Goal: Information Seeking & Learning: Find specific fact

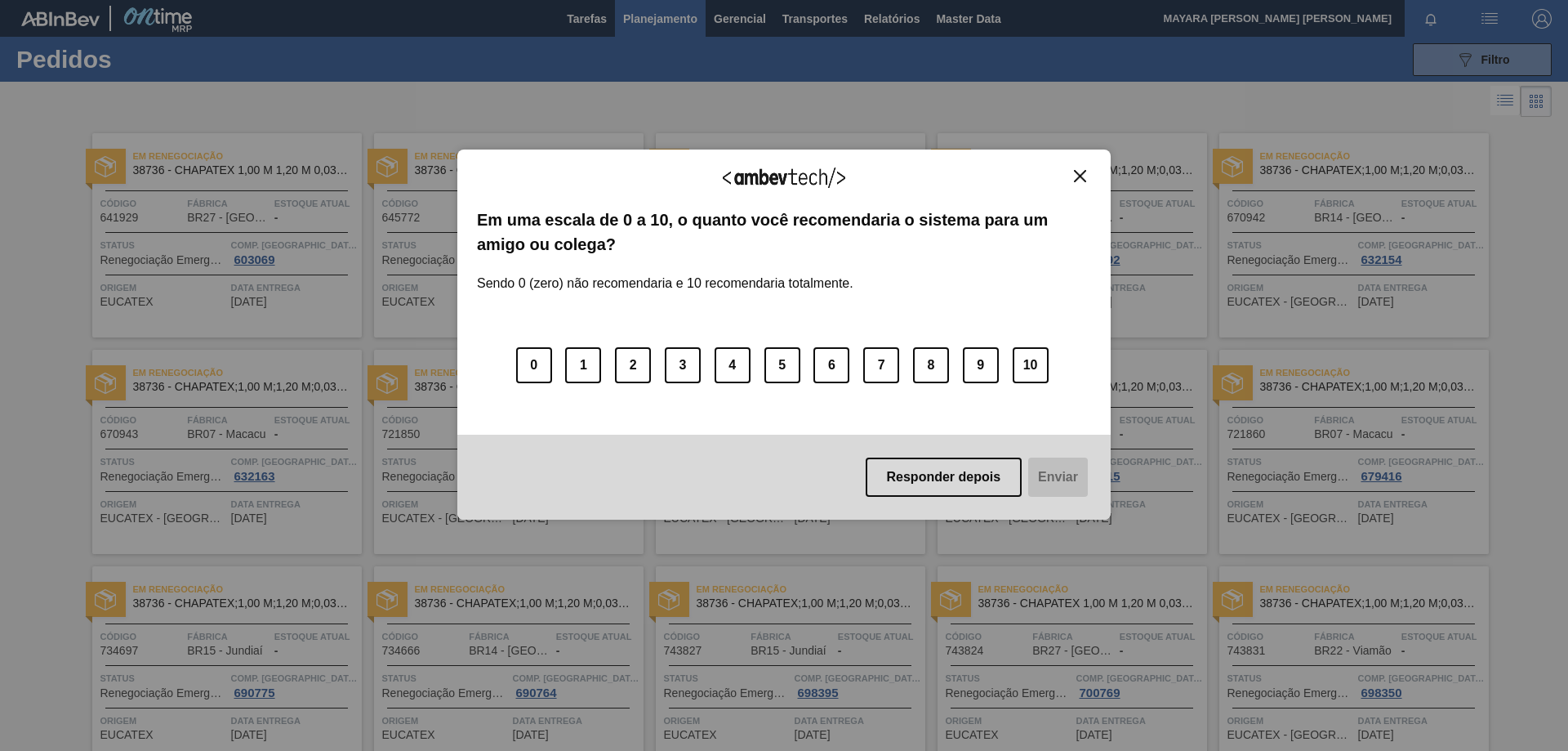
click at [1073, 175] on button "Close" at bounding box center [1080, 175] width 22 height 14
click at [1079, 174] on img "Close" at bounding box center [1079, 175] width 12 height 12
click at [1478, 57] on div "Agradecemos seu feedback! Em uma escala de 0 a 10, o quanto você recomendaria o…" at bounding box center [784, 376] width 1568 height 751
click at [1074, 175] on img "Close" at bounding box center [1079, 175] width 12 height 12
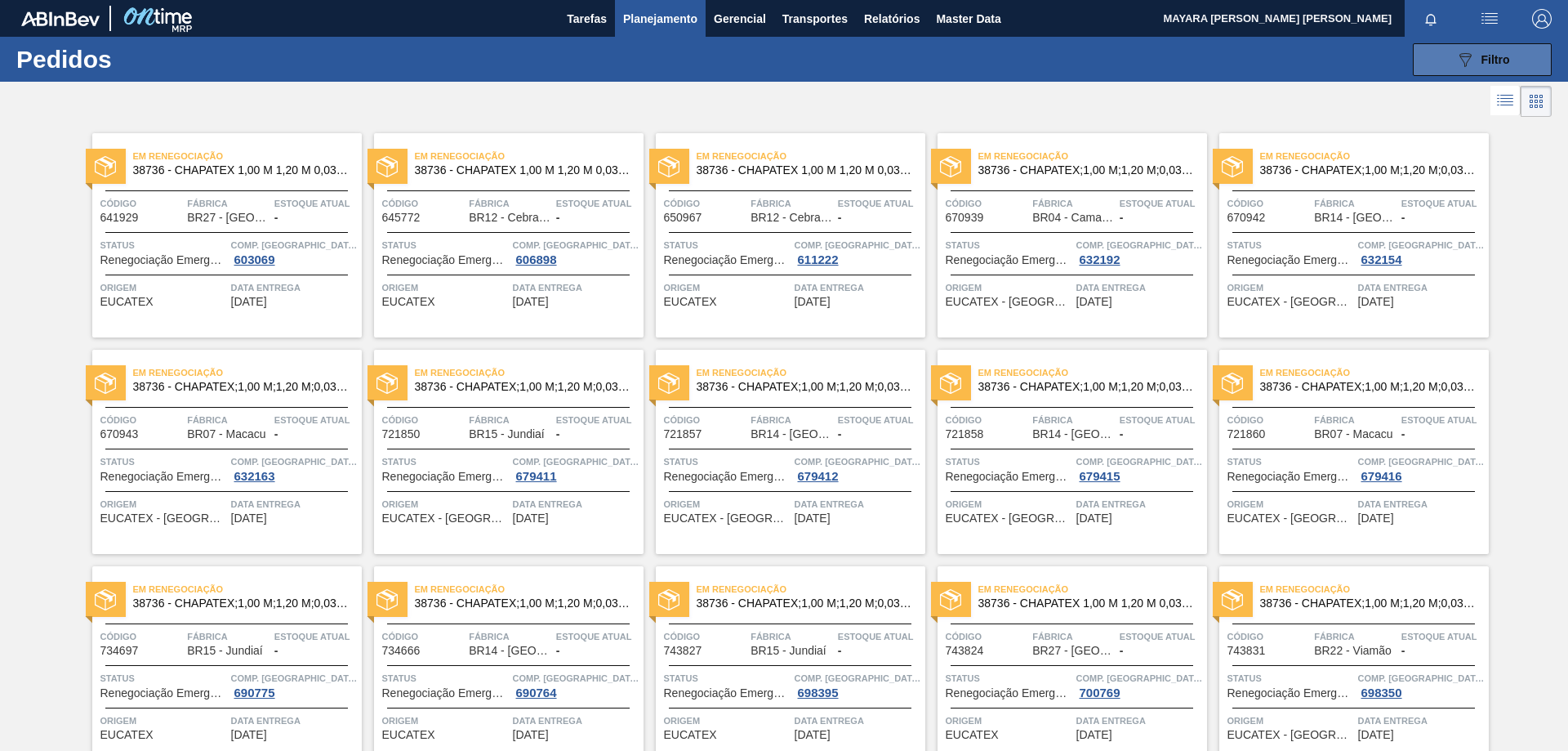
click at [1437, 58] on button "089F7B8B-B2A5-4AFE-B5C0-19BA573D28AC Filtro" at bounding box center [1483, 59] width 139 height 32
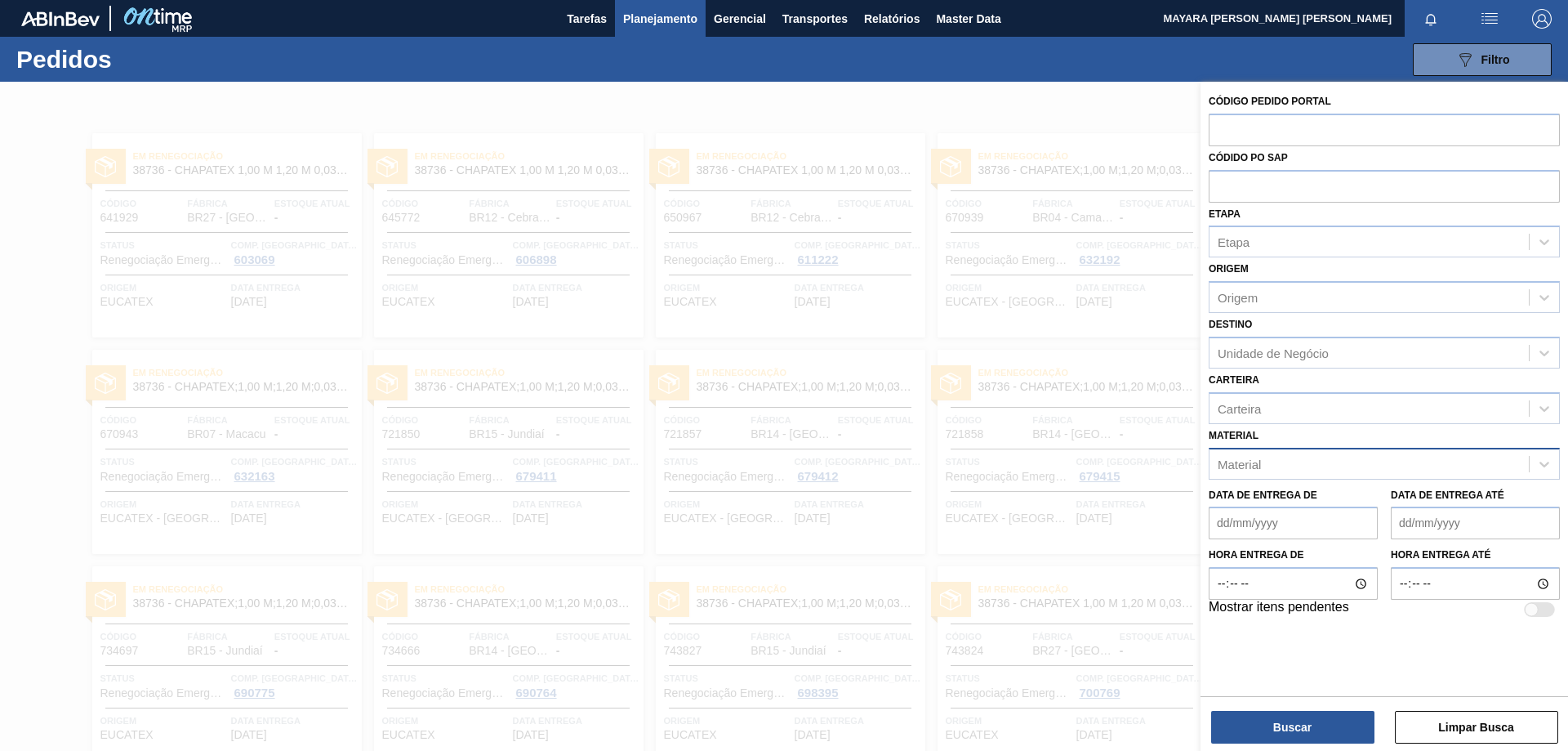
click at [1263, 466] on div "Material" at bounding box center [1370, 464] width 319 height 24
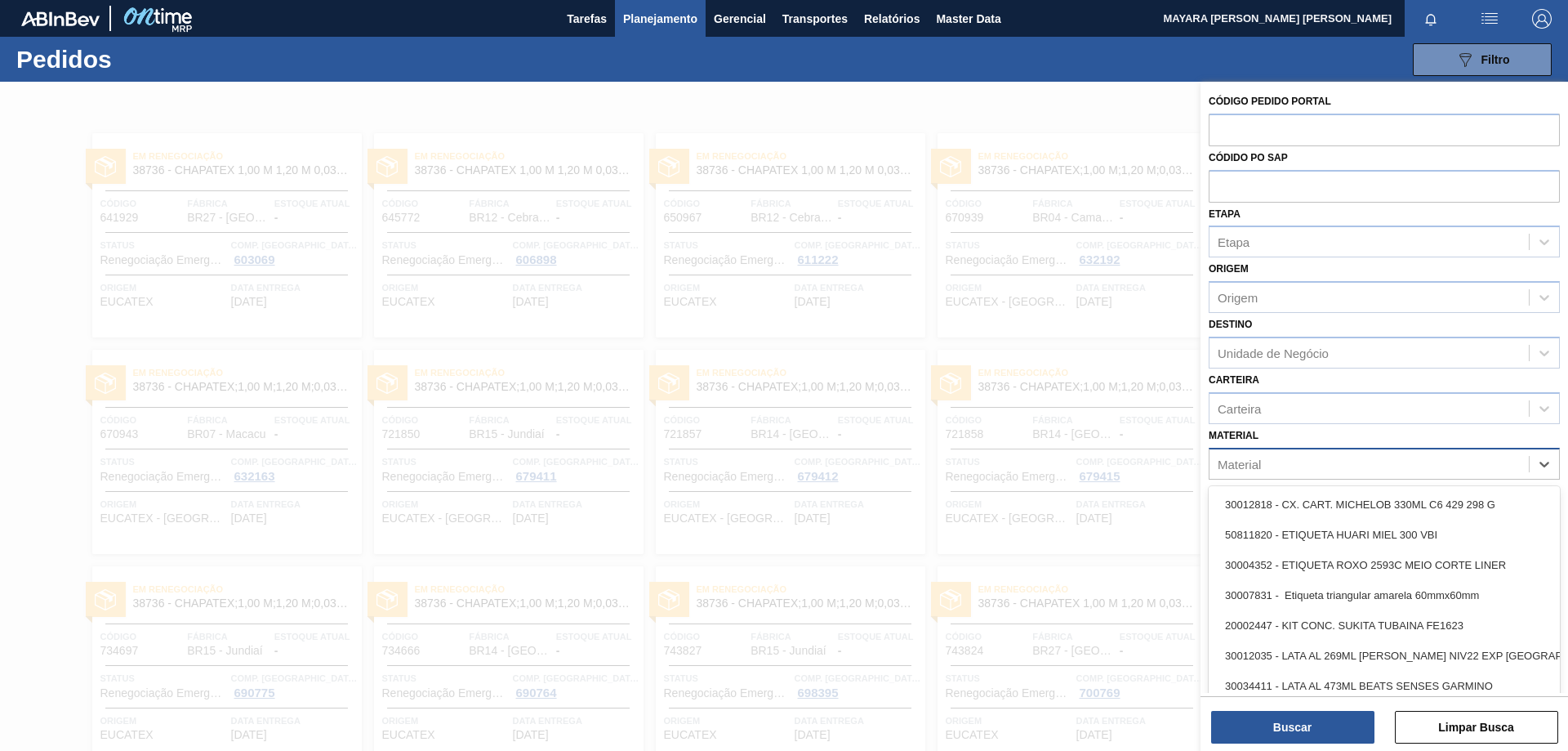
paste input "30012546"
type input "30012546"
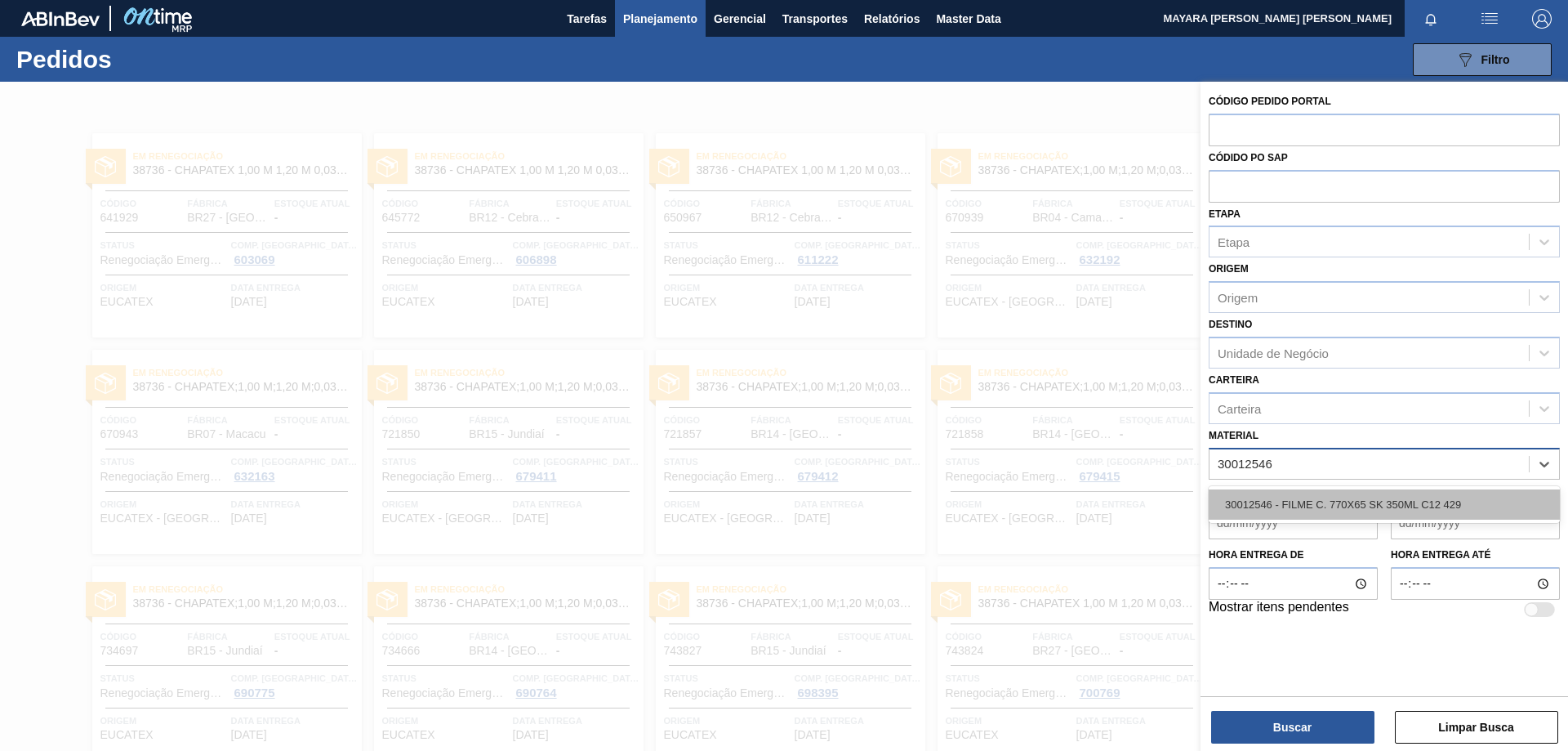
click at [1272, 495] on div "30012546 - FILME C. 770X65 SK 350ML C12 429" at bounding box center [1384, 504] width 351 height 31
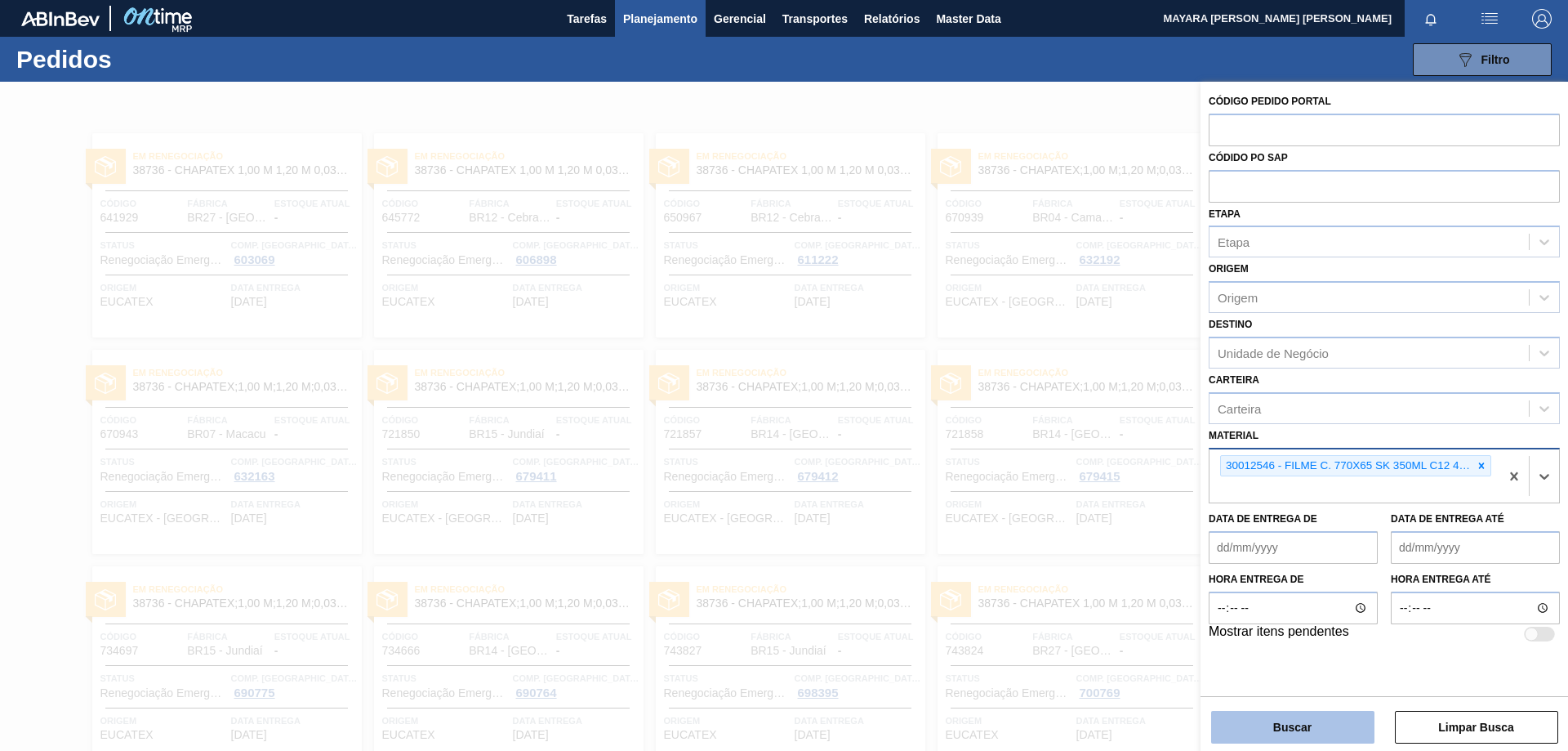
click at [1311, 722] on button "Buscar" at bounding box center [1293, 726] width 163 height 32
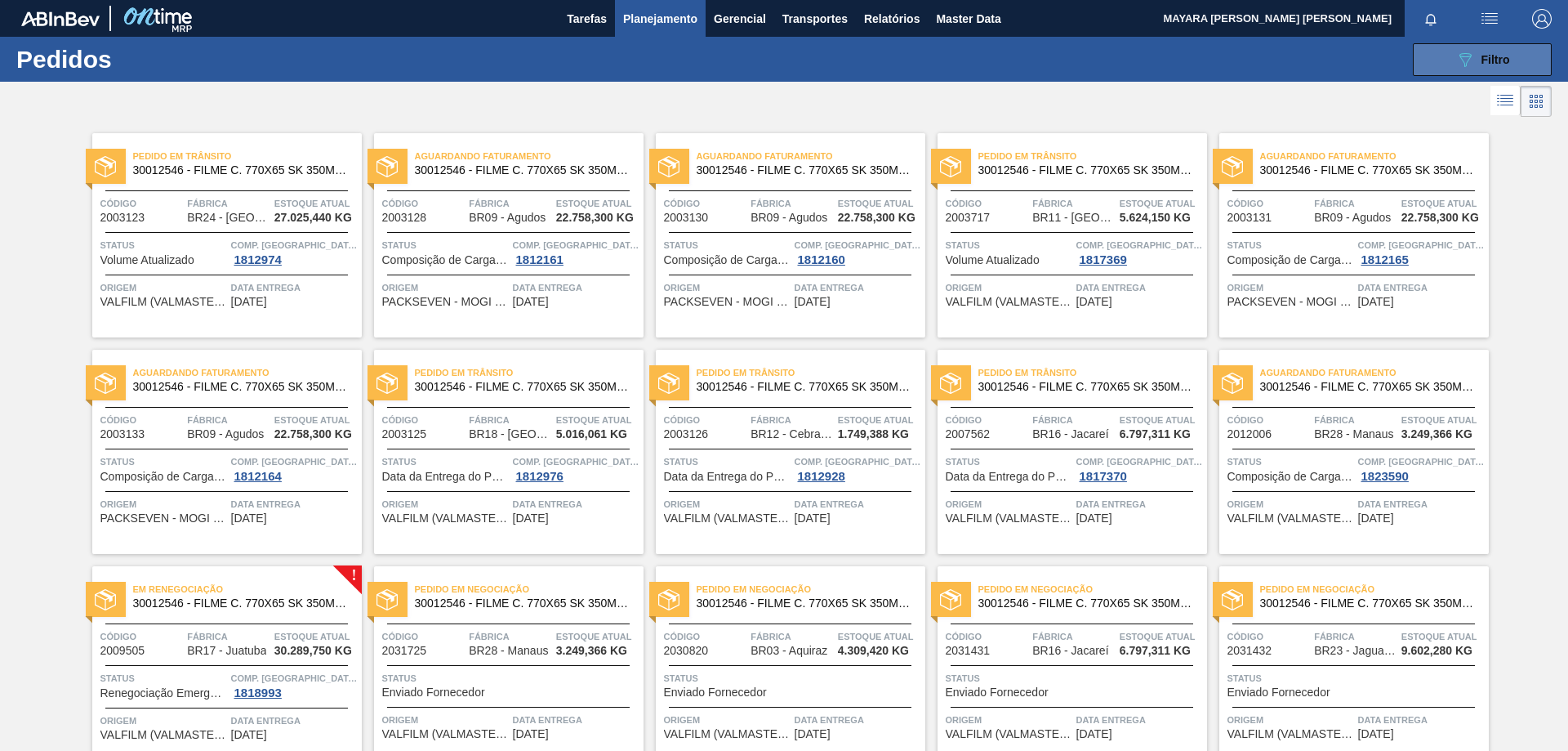
click at [1464, 59] on icon "089F7B8B-B2A5-4AFE-B5C0-19BA573D28AC" at bounding box center [1465, 59] width 19 height 19
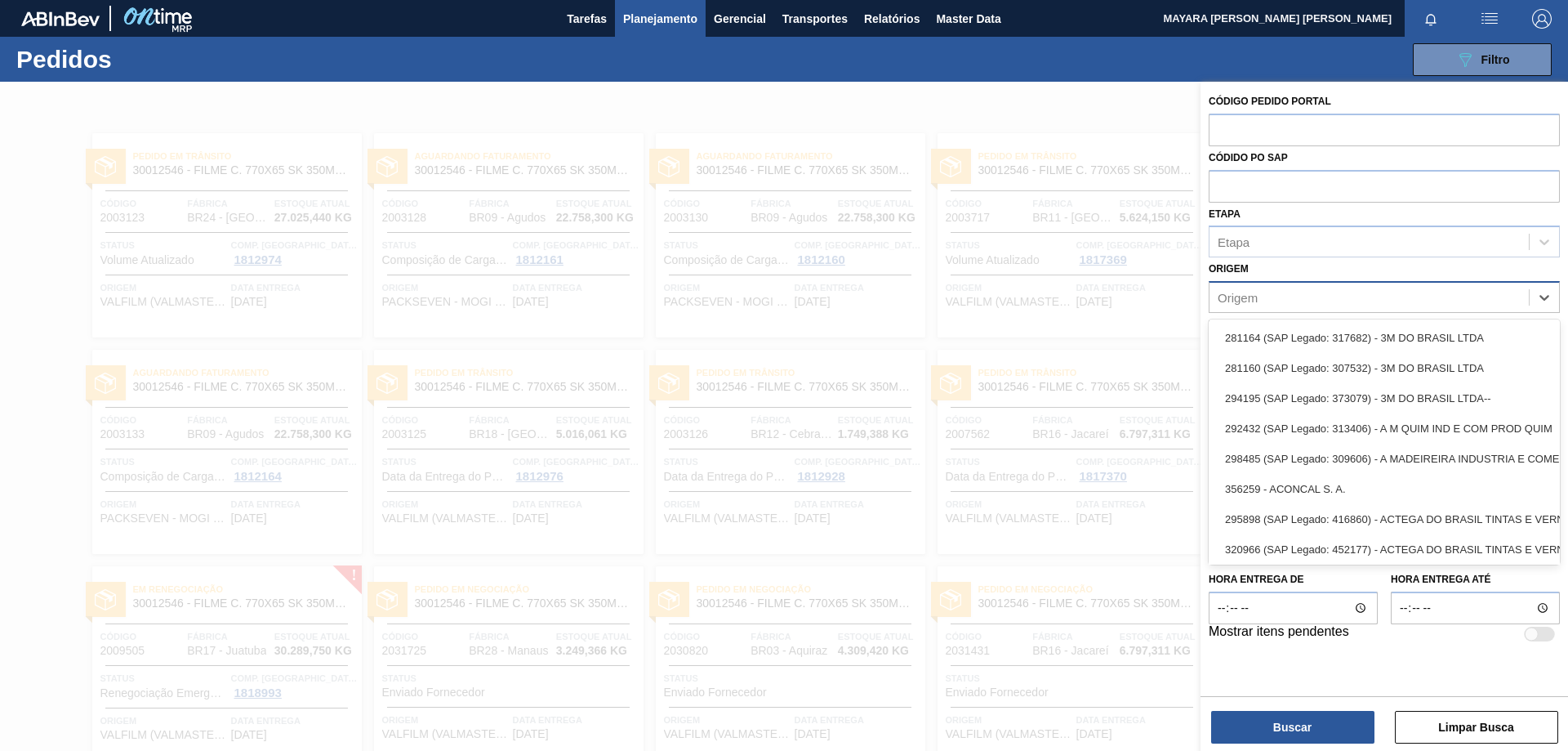
click at [1311, 306] on div "Origem" at bounding box center [1370, 298] width 319 height 24
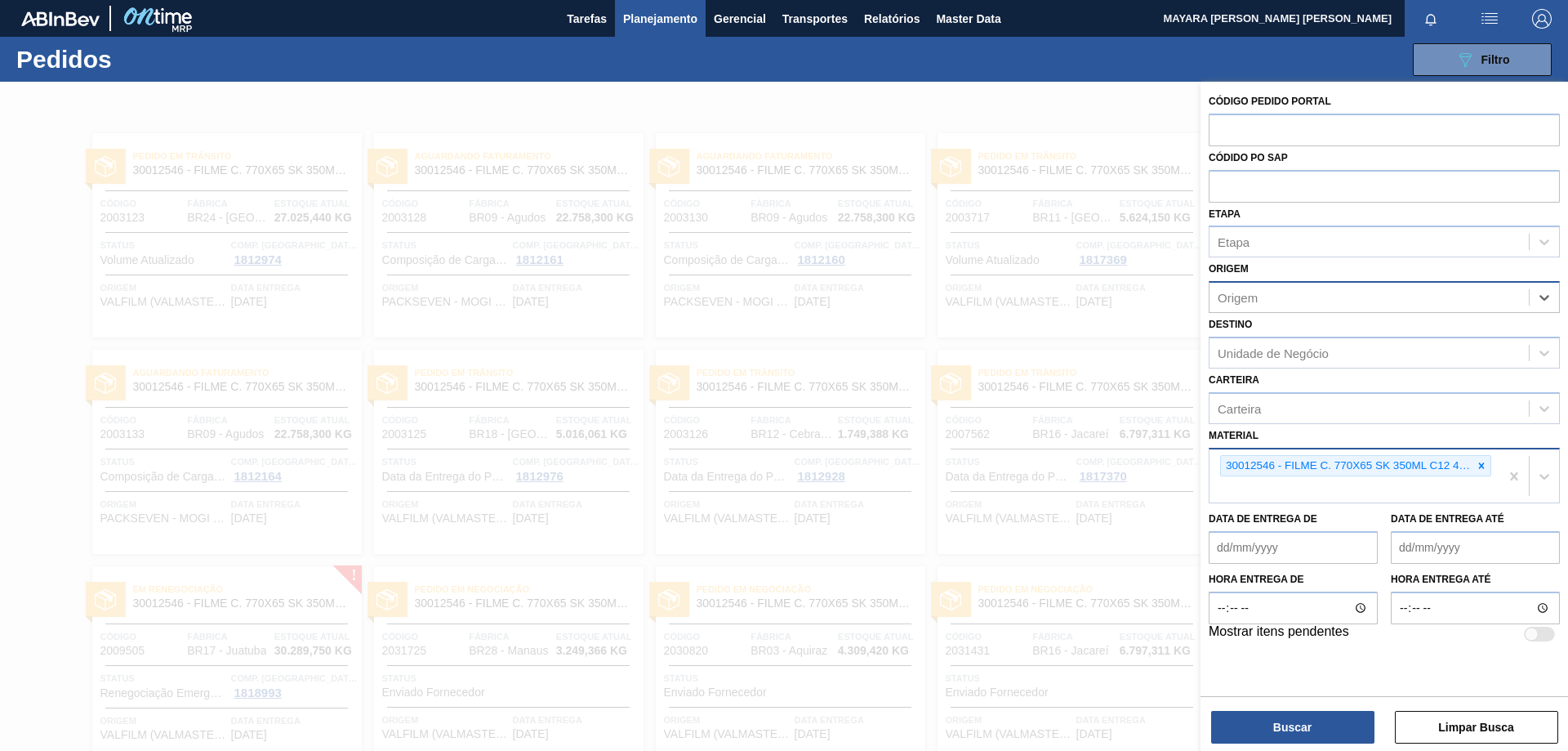
click at [1310, 305] on div "Origem" at bounding box center [1370, 298] width 319 height 24
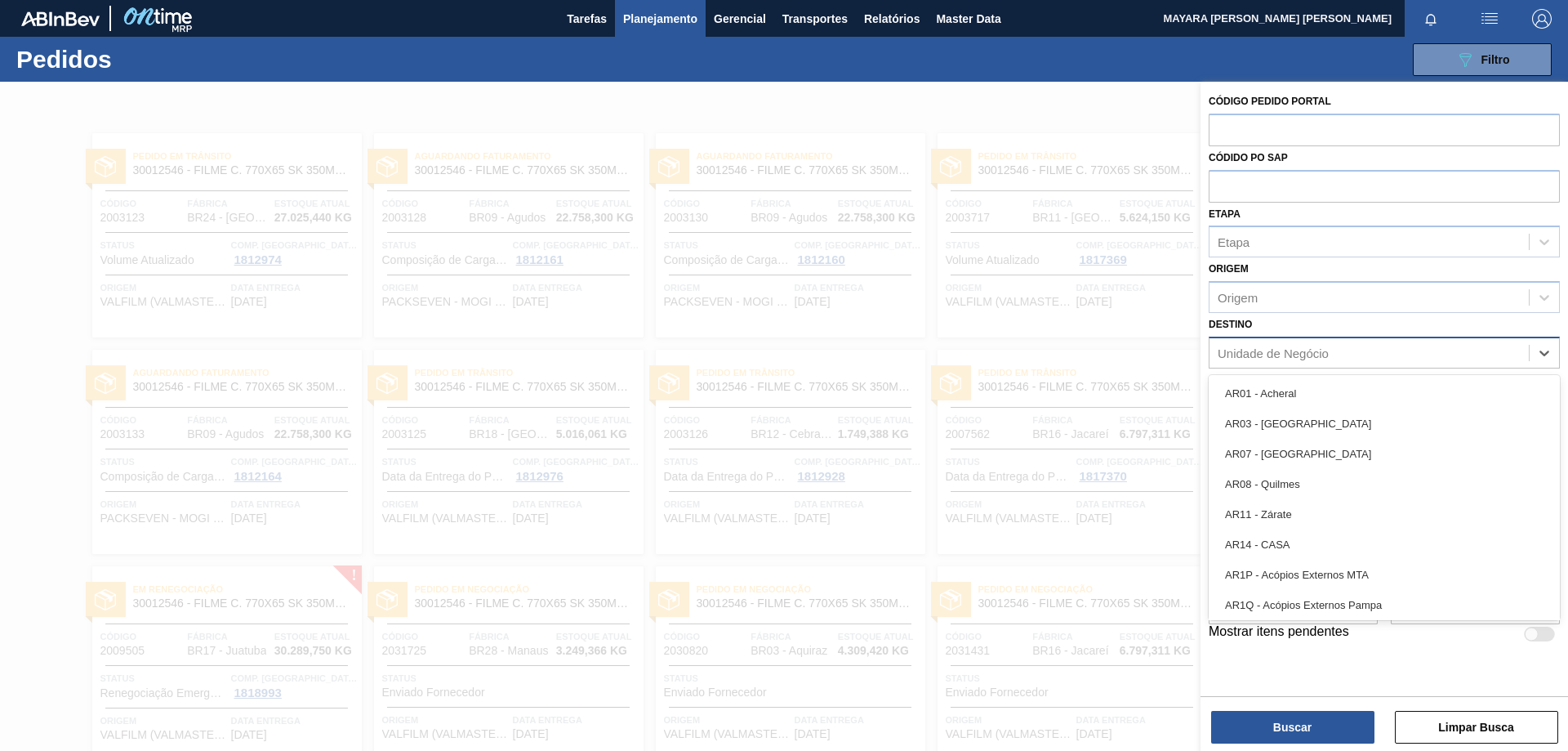
click at [1300, 353] on div "Unidade de Negócio" at bounding box center [1273, 352] width 111 height 14
type input "br03"
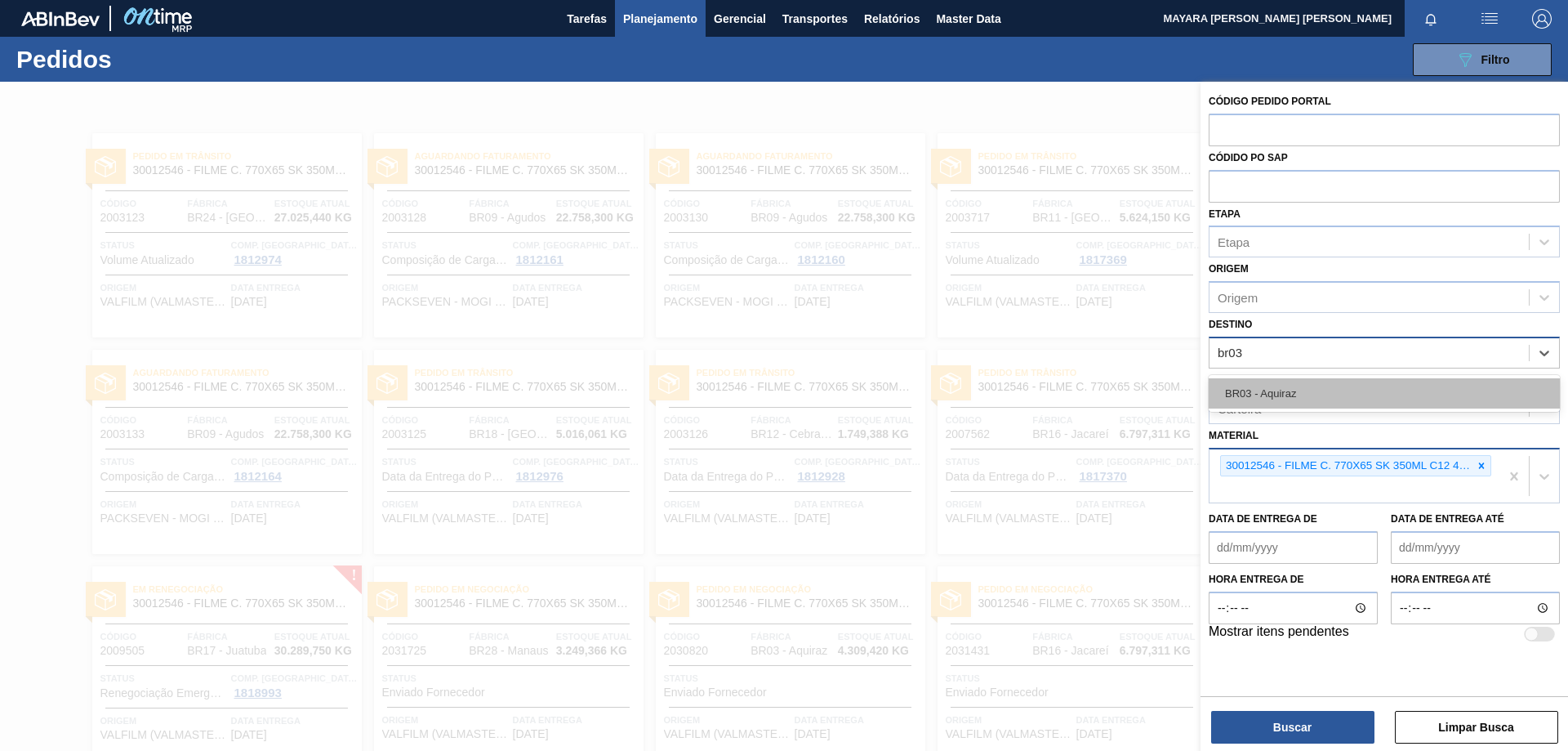
click at [1324, 391] on div "BR03 - Aquiraz" at bounding box center [1384, 393] width 351 height 31
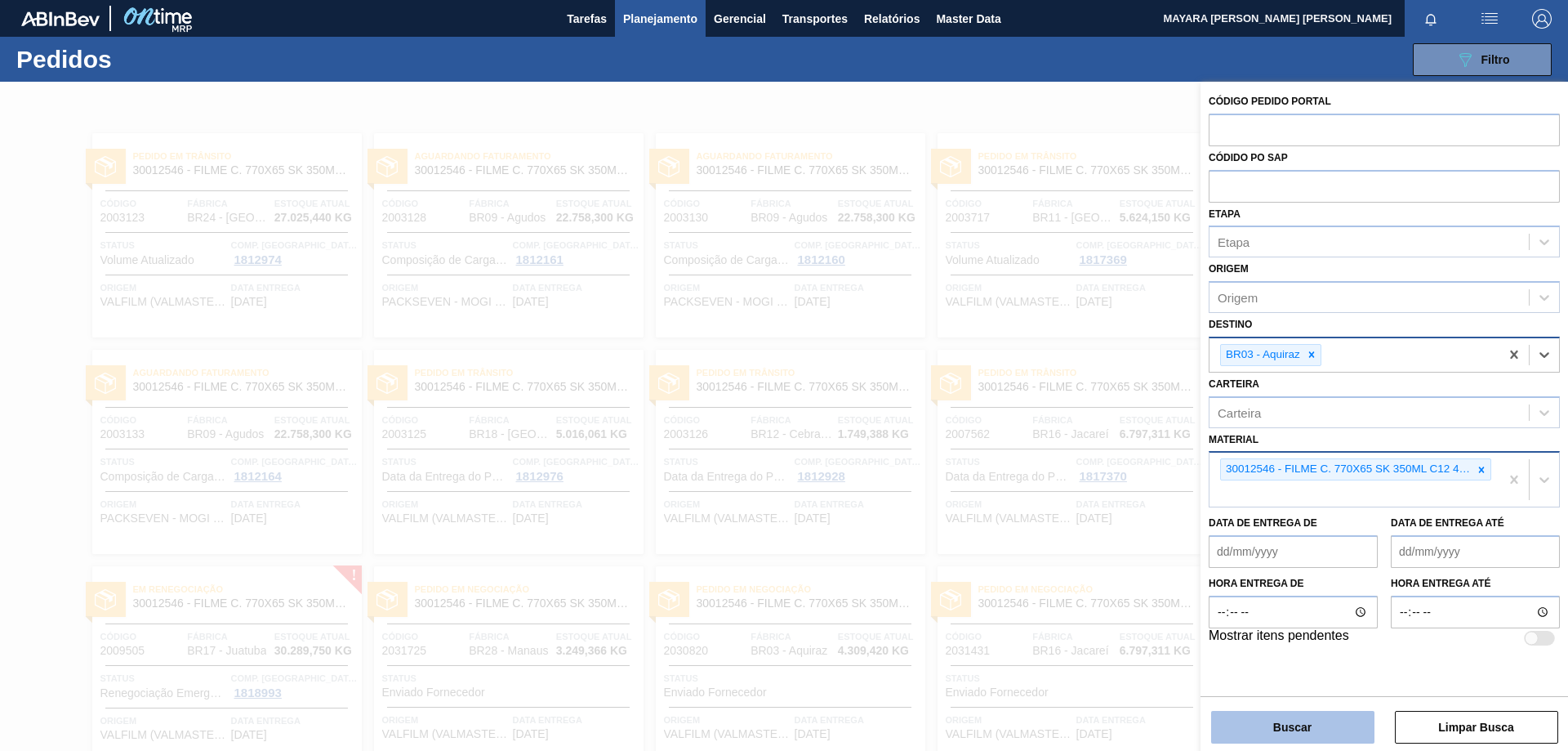
click at [1348, 722] on button "Buscar" at bounding box center [1293, 726] width 163 height 32
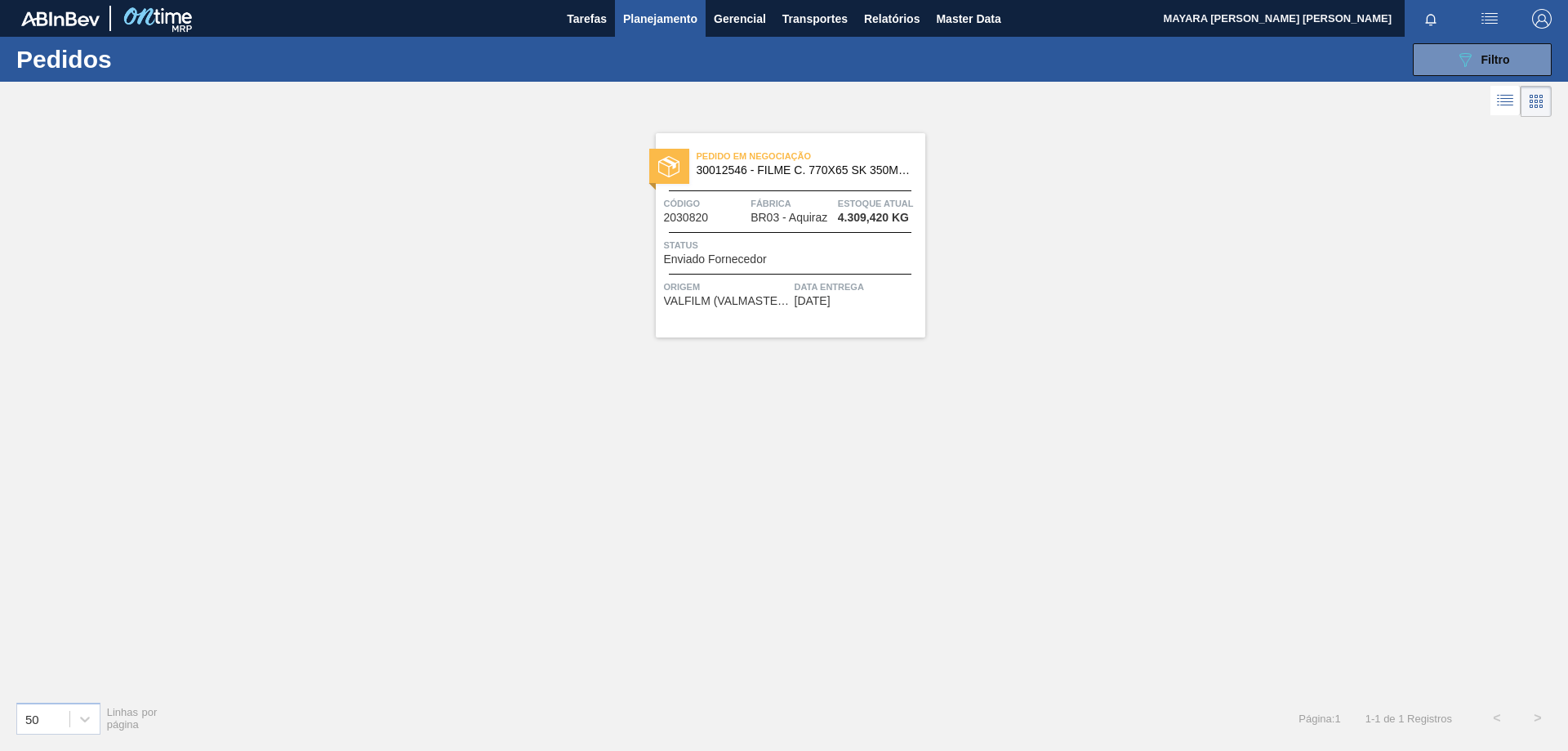
click at [887, 221] on span "4.309,420 KG" at bounding box center [873, 217] width 71 height 12
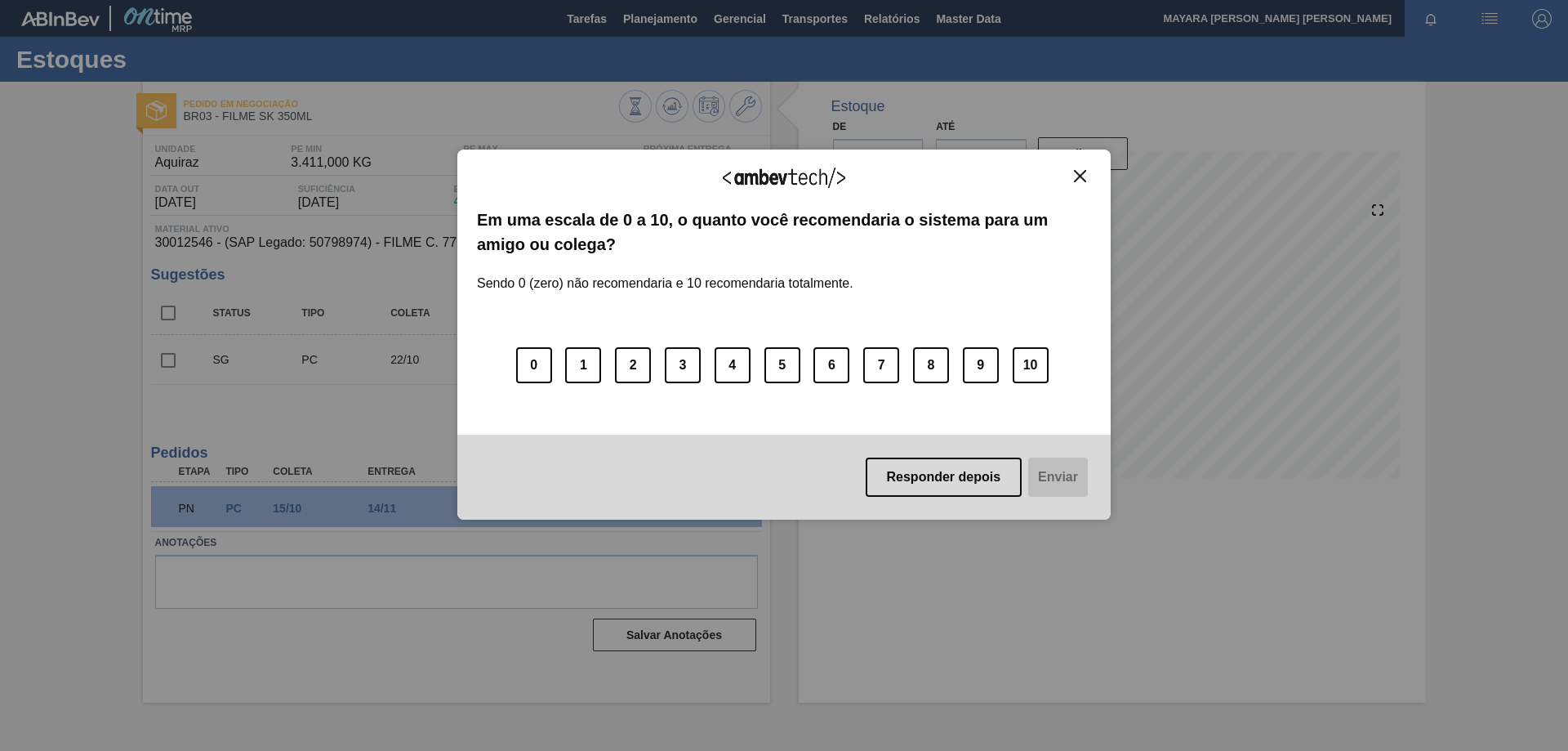
click at [1081, 180] on img "Close" at bounding box center [1079, 175] width 12 height 12
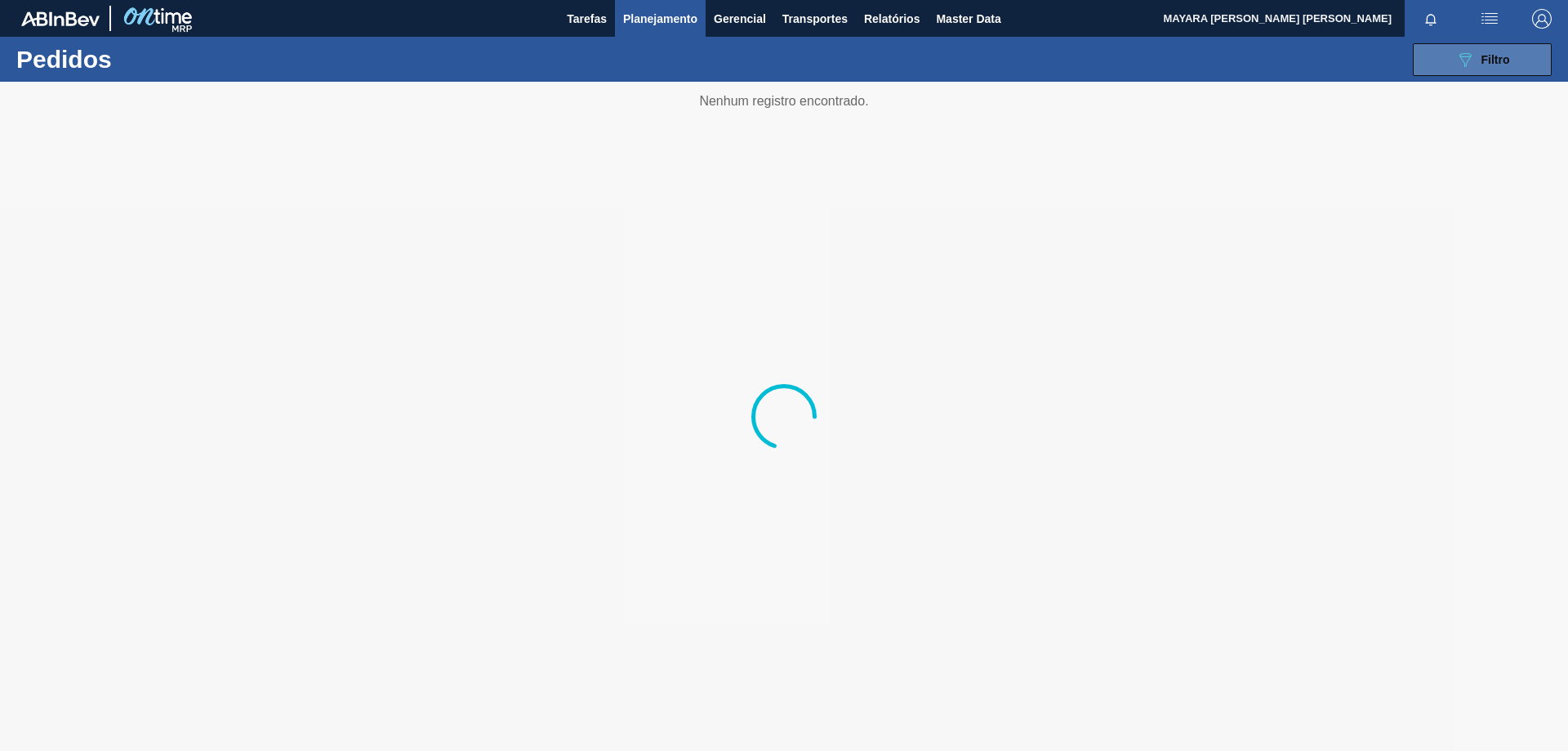
click at [1453, 69] on button "089F7B8B-B2A5-4AFE-B5C0-19BA573D28AC Filtro" at bounding box center [1483, 59] width 139 height 32
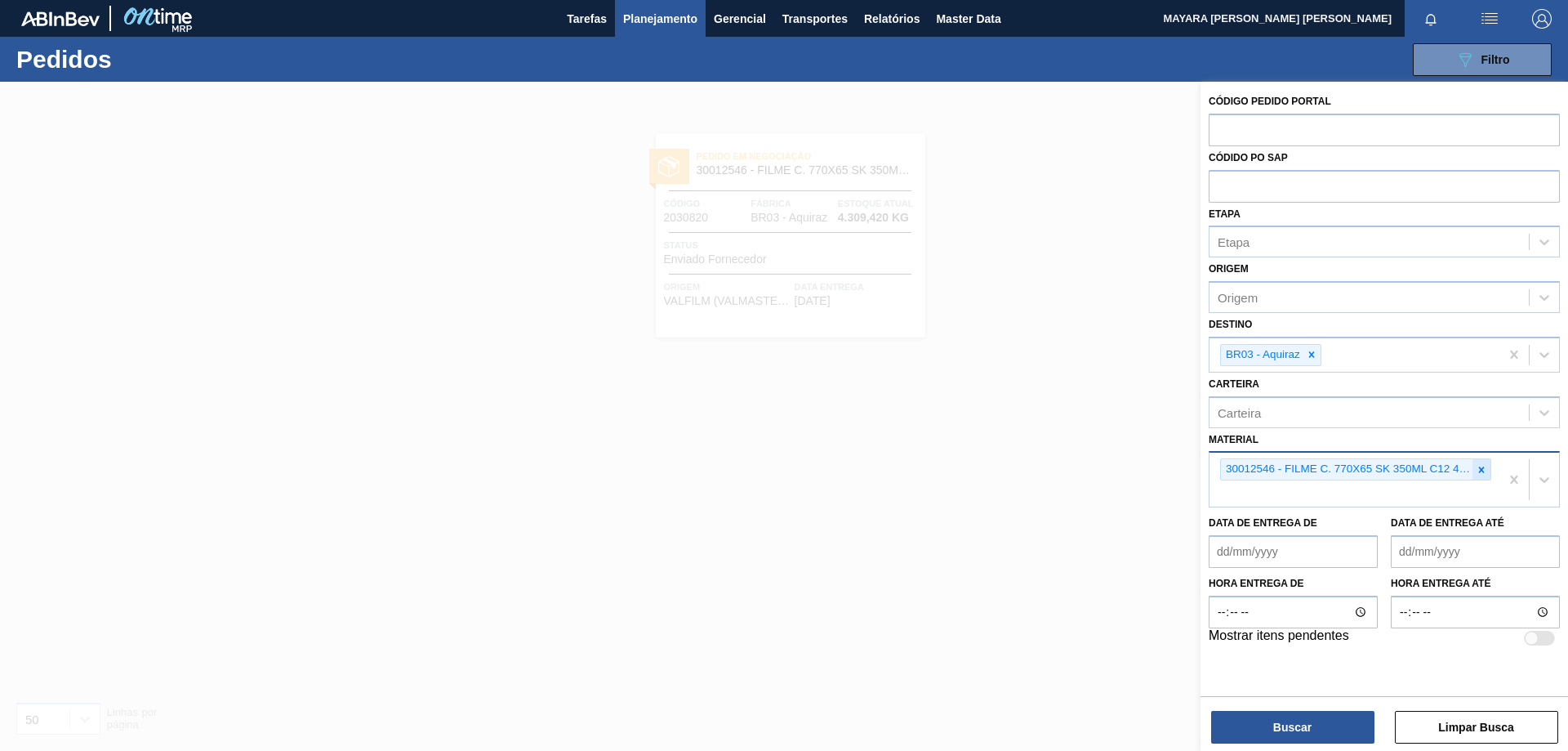
click at [1485, 471] on icon at bounding box center [1482, 469] width 11 height 11
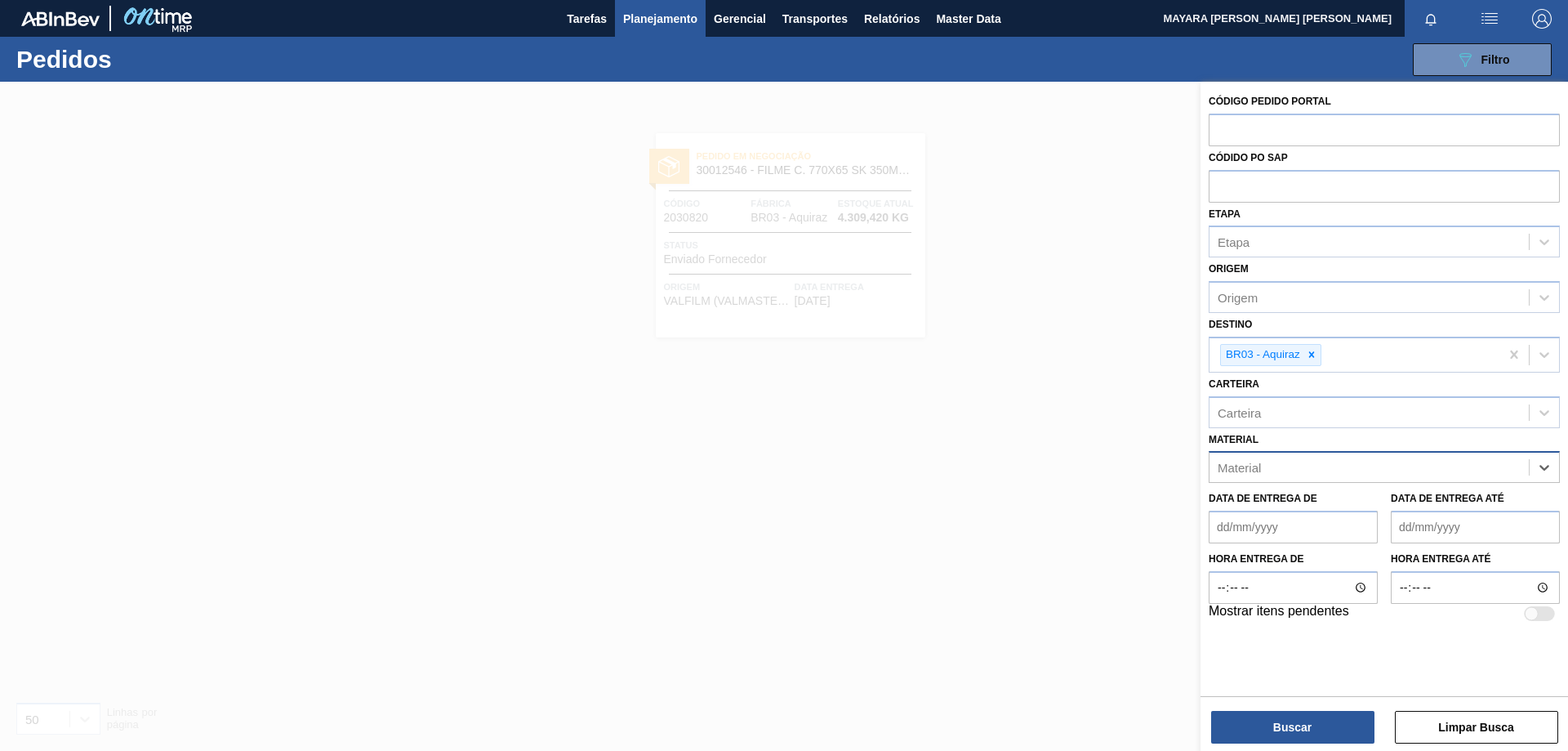
paste input "30002933"
type input "30002933"
click at [1399, 507] on div "30002933 - FOIL 600ML SKOL NIV18" at bounding box center [1384, 507] width 351 height 31
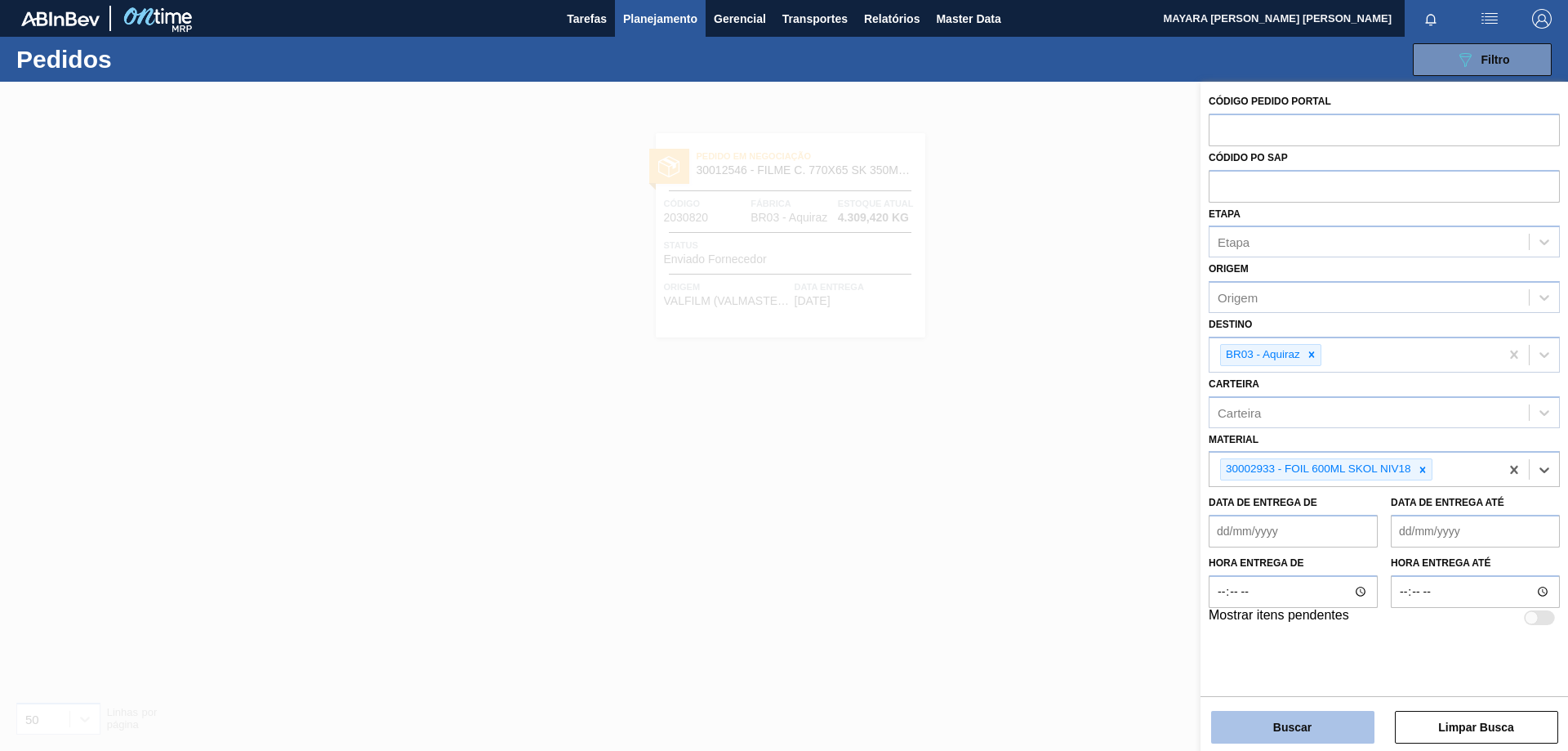
click at [1303, 722] on button "Buscar" at bounding box center [1293, 726] width 163 height 32
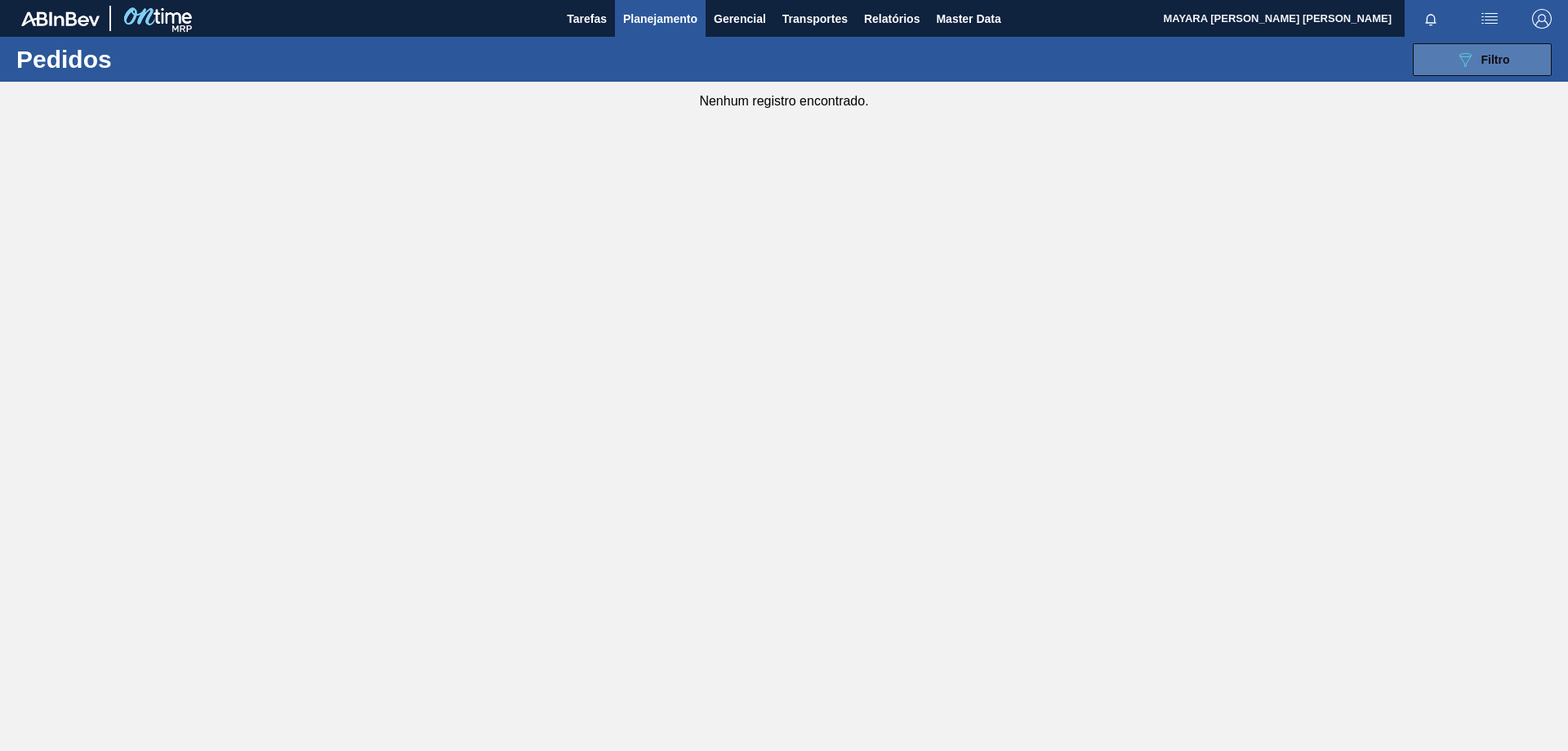
click at [1473, 53] on icon "089F7B8B-B2A5-4AFE-B5C0-19BA573D28AC" at bounding box center [1465, 59] width 19 height 19
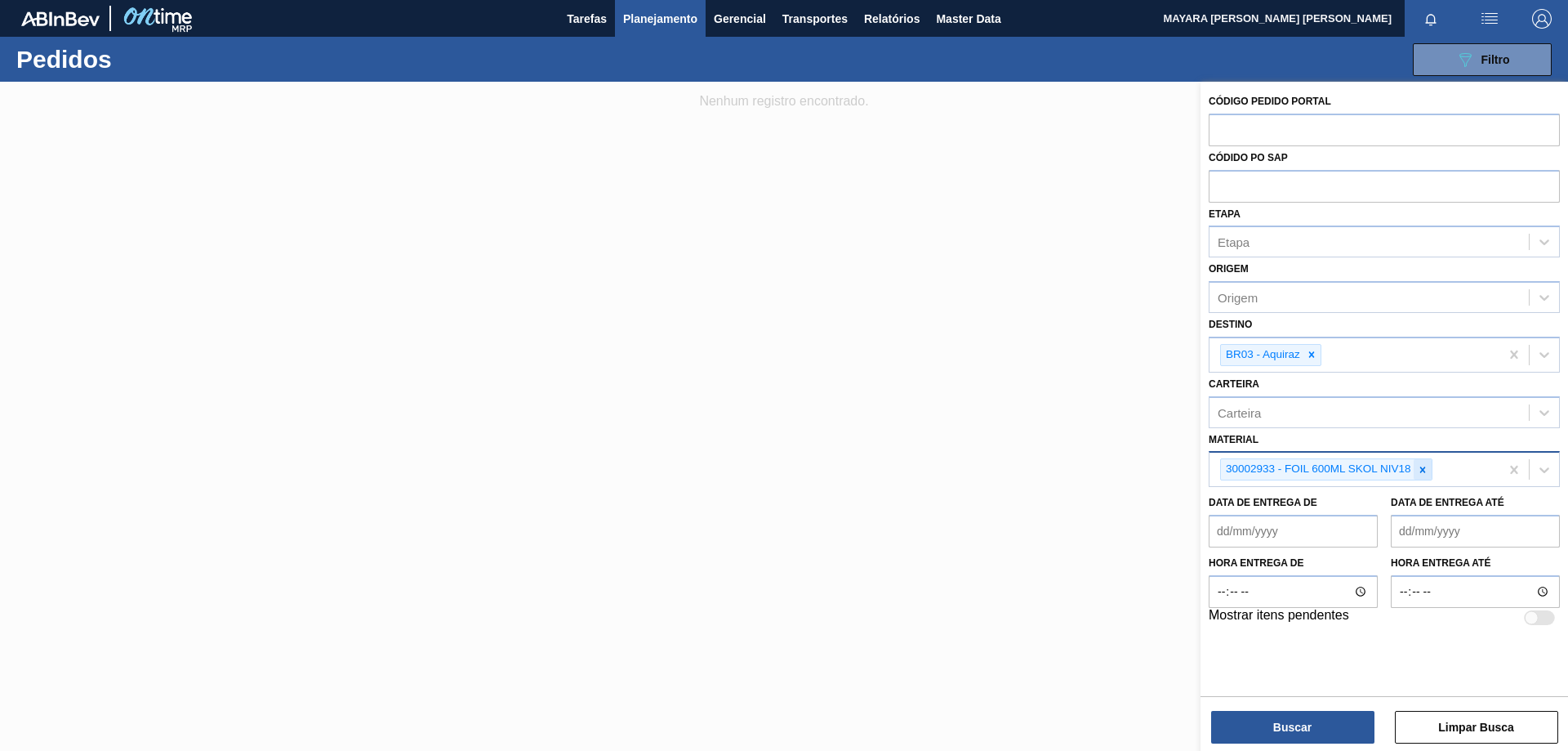
click at [1421, 473] on icon at bounding box center [1422, 469] width 11 height 11
paste input "20005451"
type input "20005451"
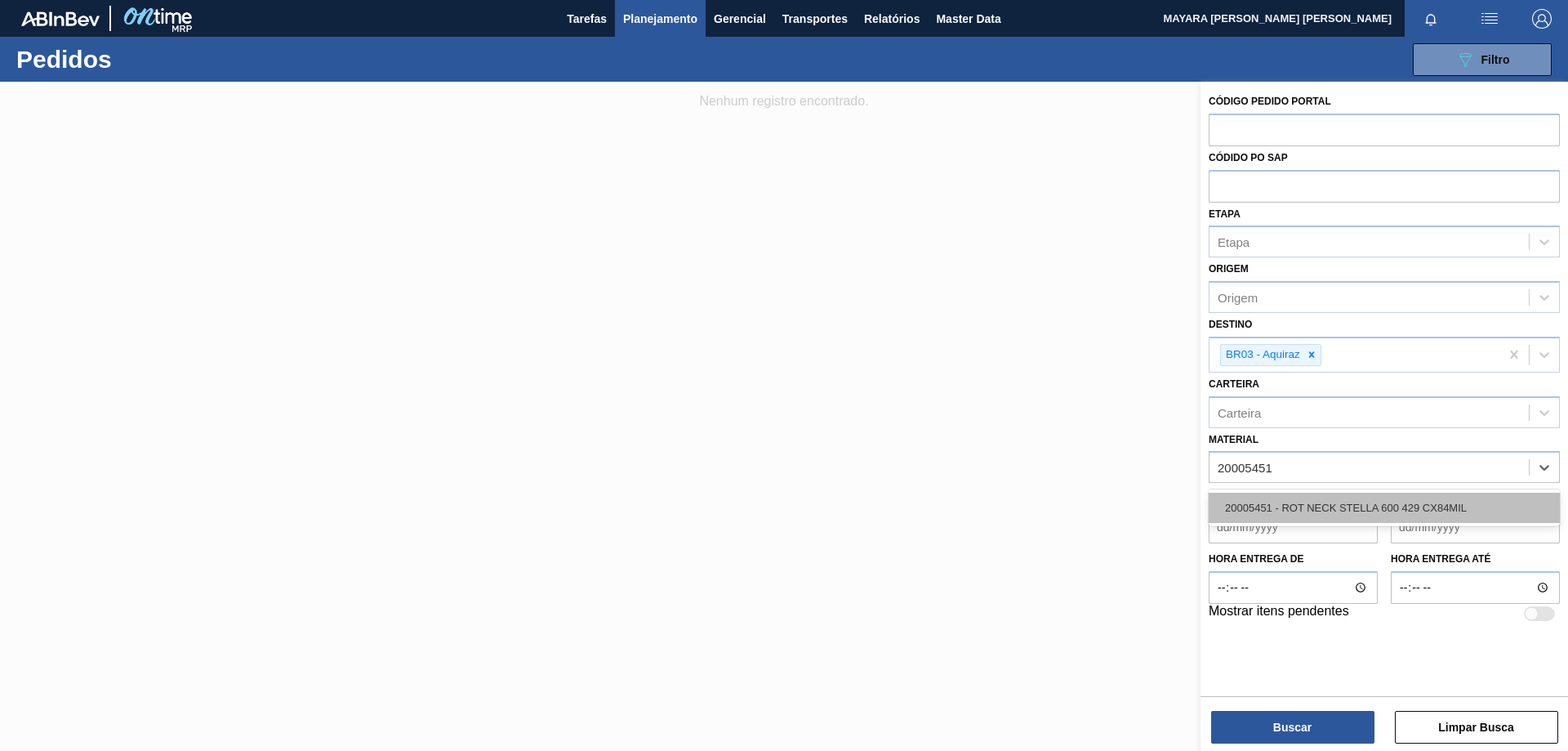
click at [1341, 509] on div "20005451 - ROT NECK STELLA 600 429 CX84MIL" at bounding box center [1384, 507] width 351 height 31
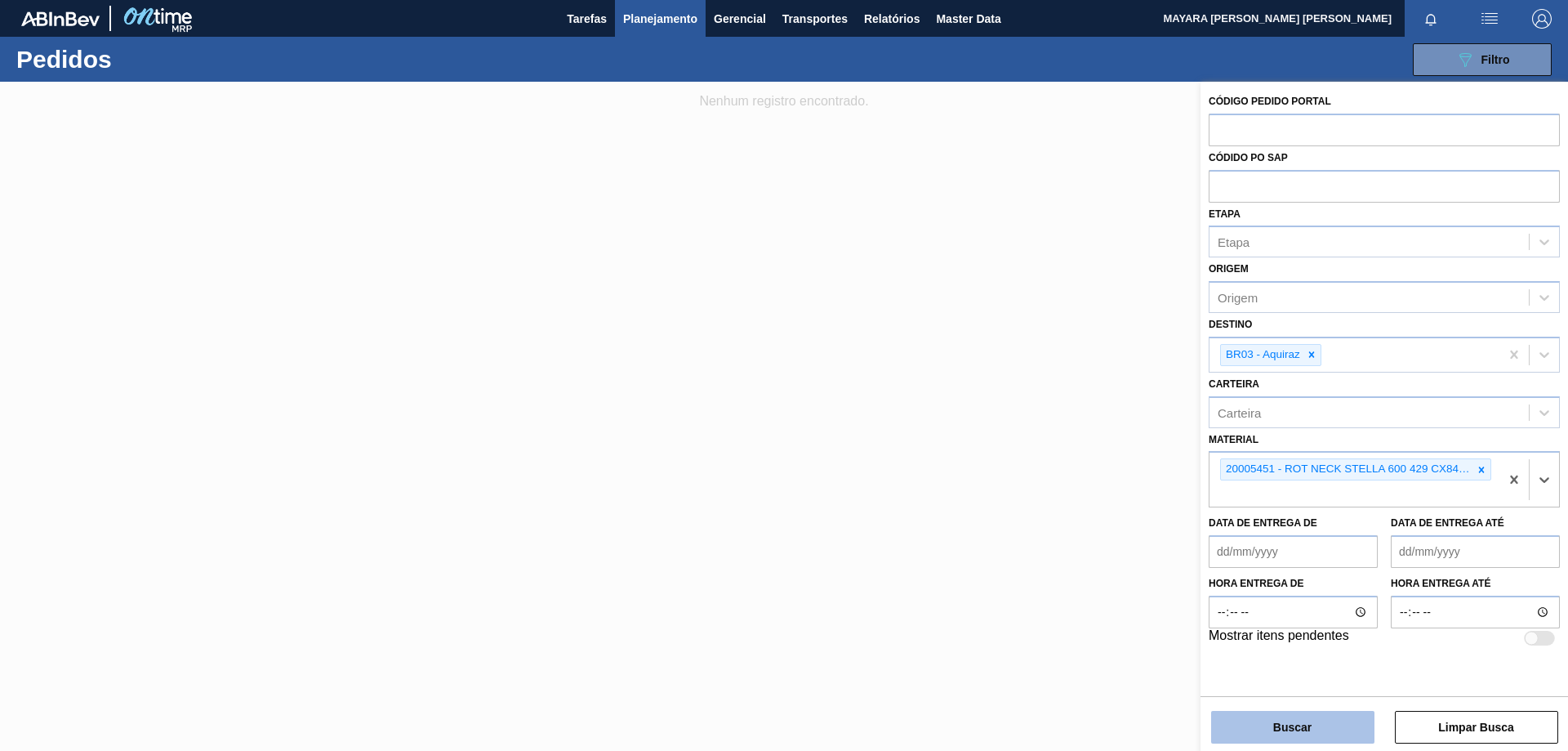
click at [1330, 724] on button "Buscar" at bounding box center [1293, 726] width 163 height 32
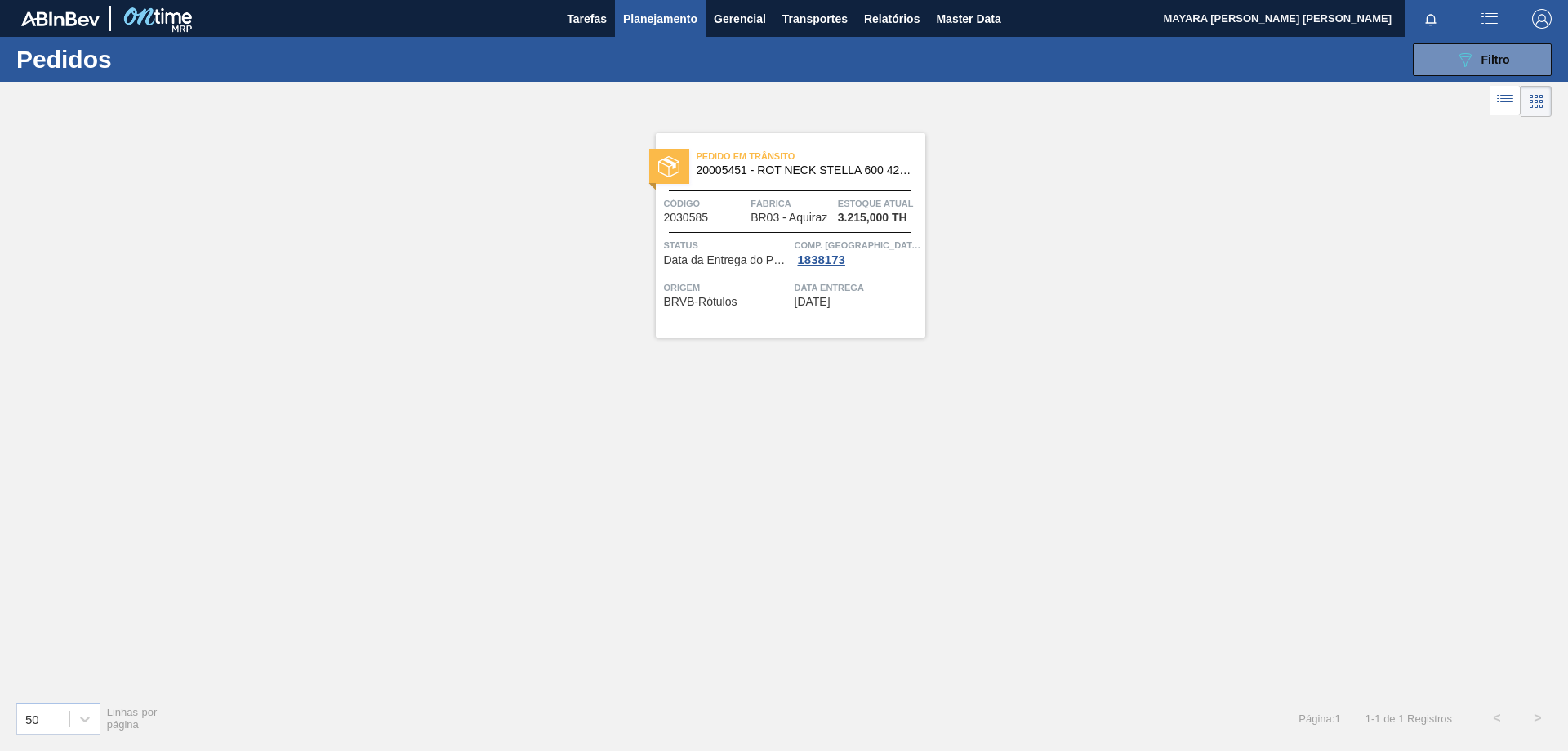
click at [844, 196] on span "Estoque atual" at bounding box center [880, 204] width 83 height 17
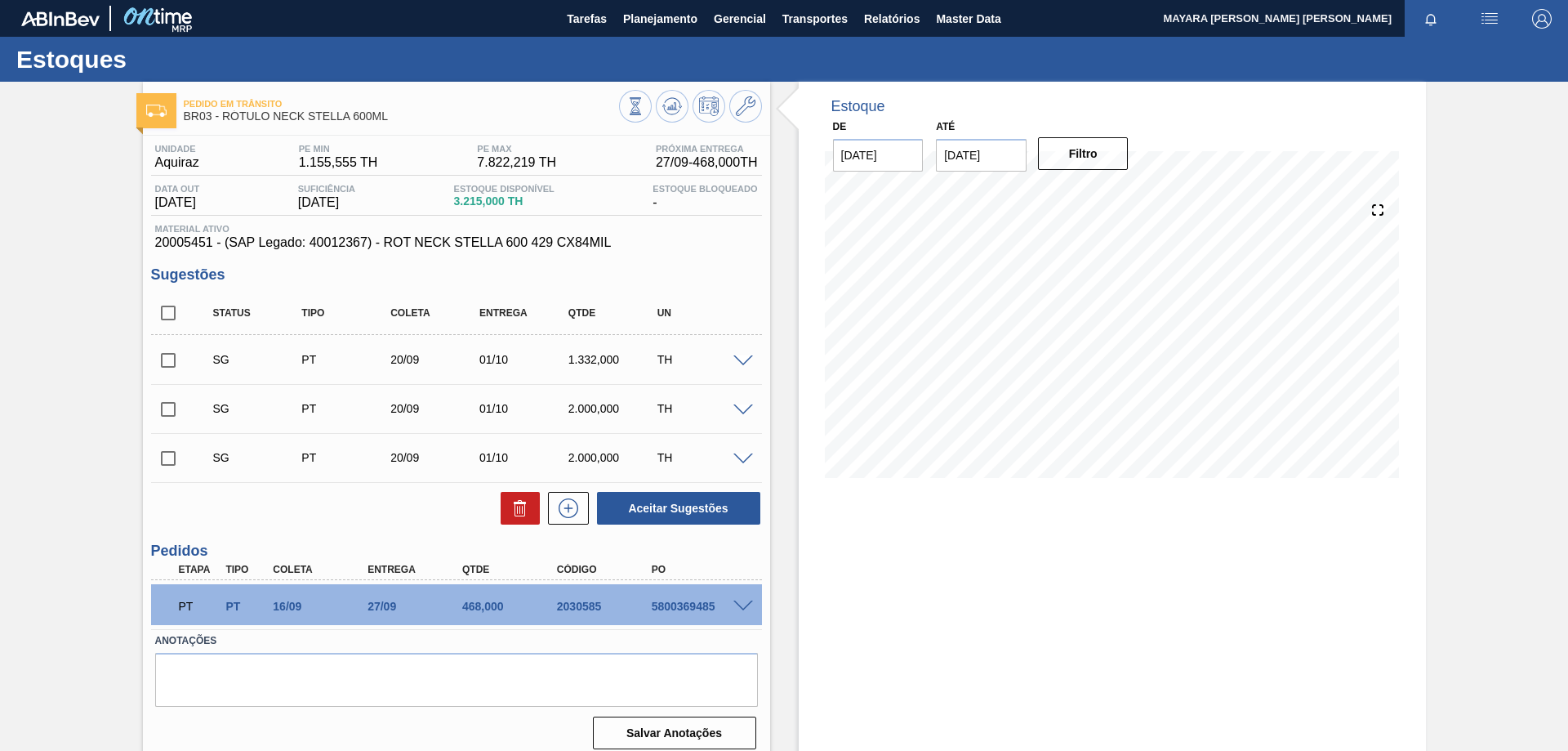
click at [740, 605] on span at bounding box center [743, 605] width 19 height 12
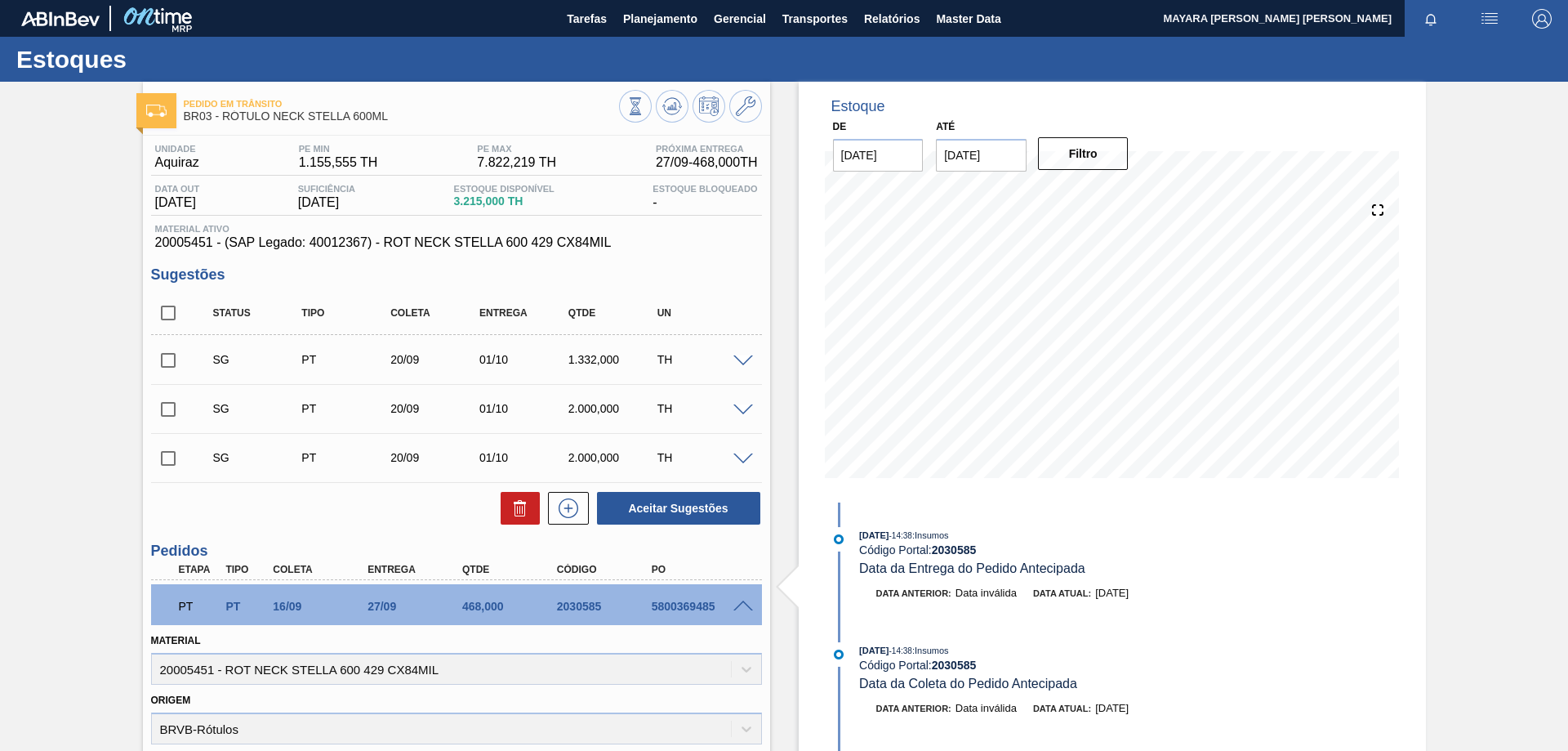
click at [655, 605] on div "5800369485" at bounding box center [701, 606] width 107 height 13
copy div "5800369485"
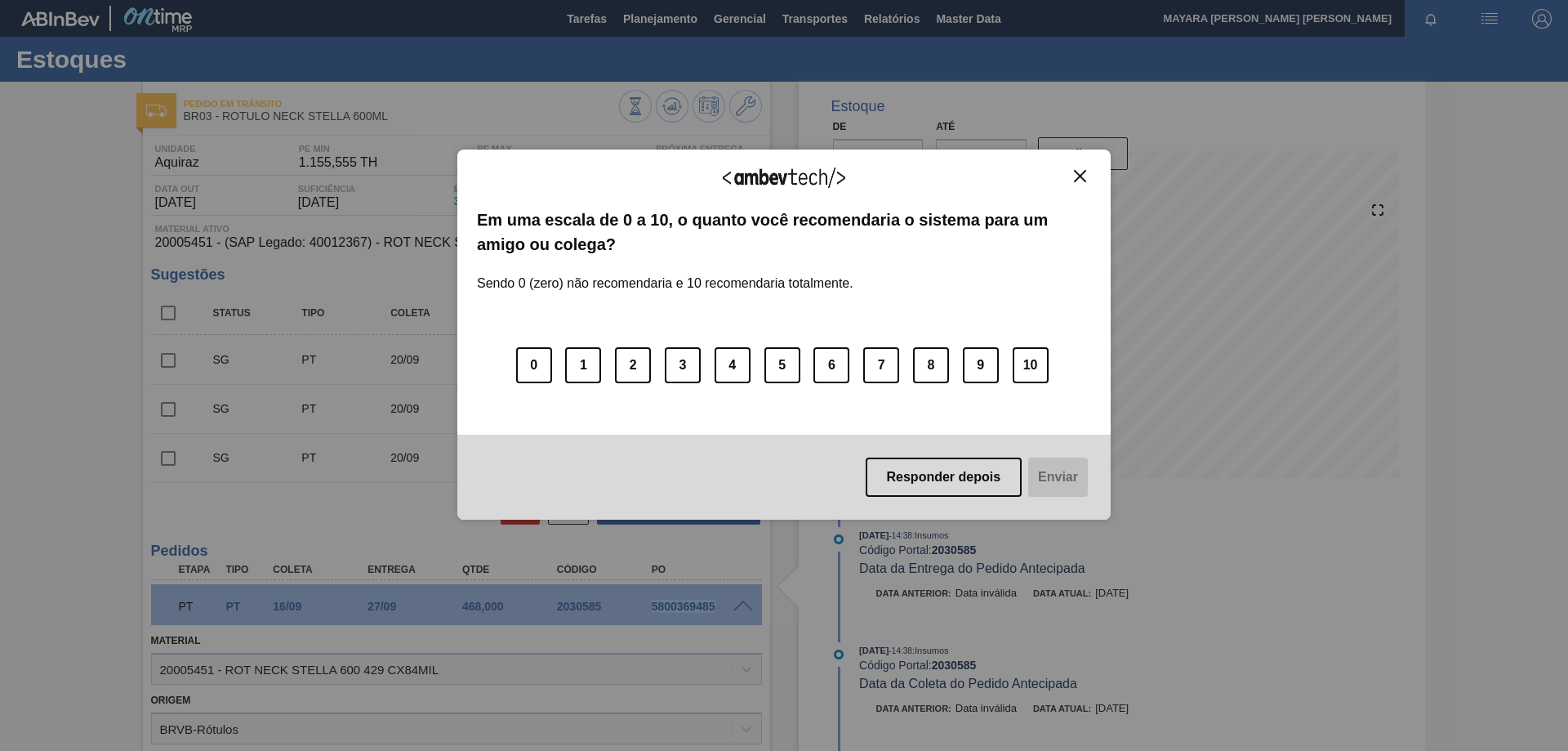
click at [1085, 182] on img "Close" at bounding box center [1079, 175] width 12 height 12
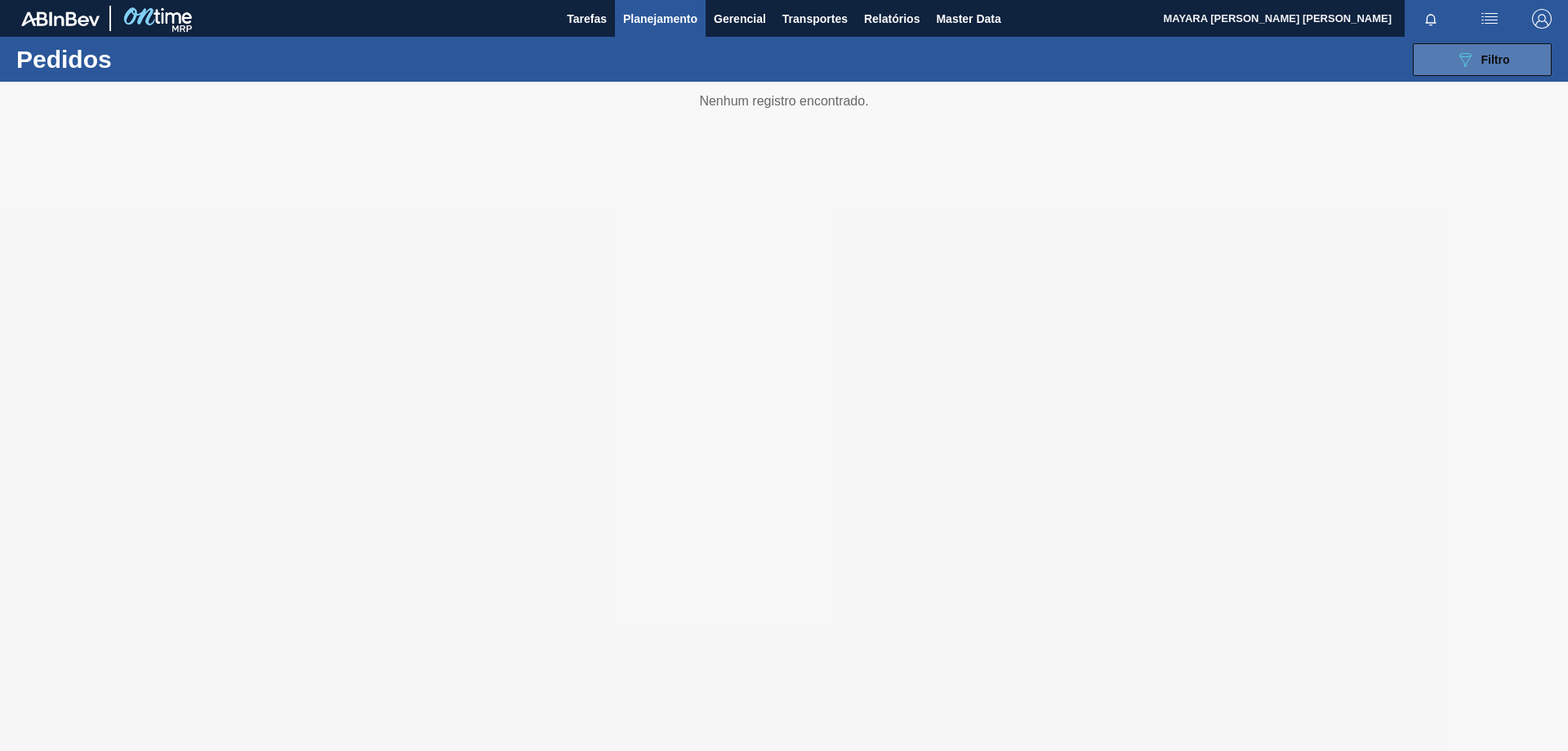
click at [1476, 52] on div "089F7B8B-B2A5-4AFE-B5C0-19BA573D28AC Filtro" at bounding box center [1483, 59] width 55 height 19
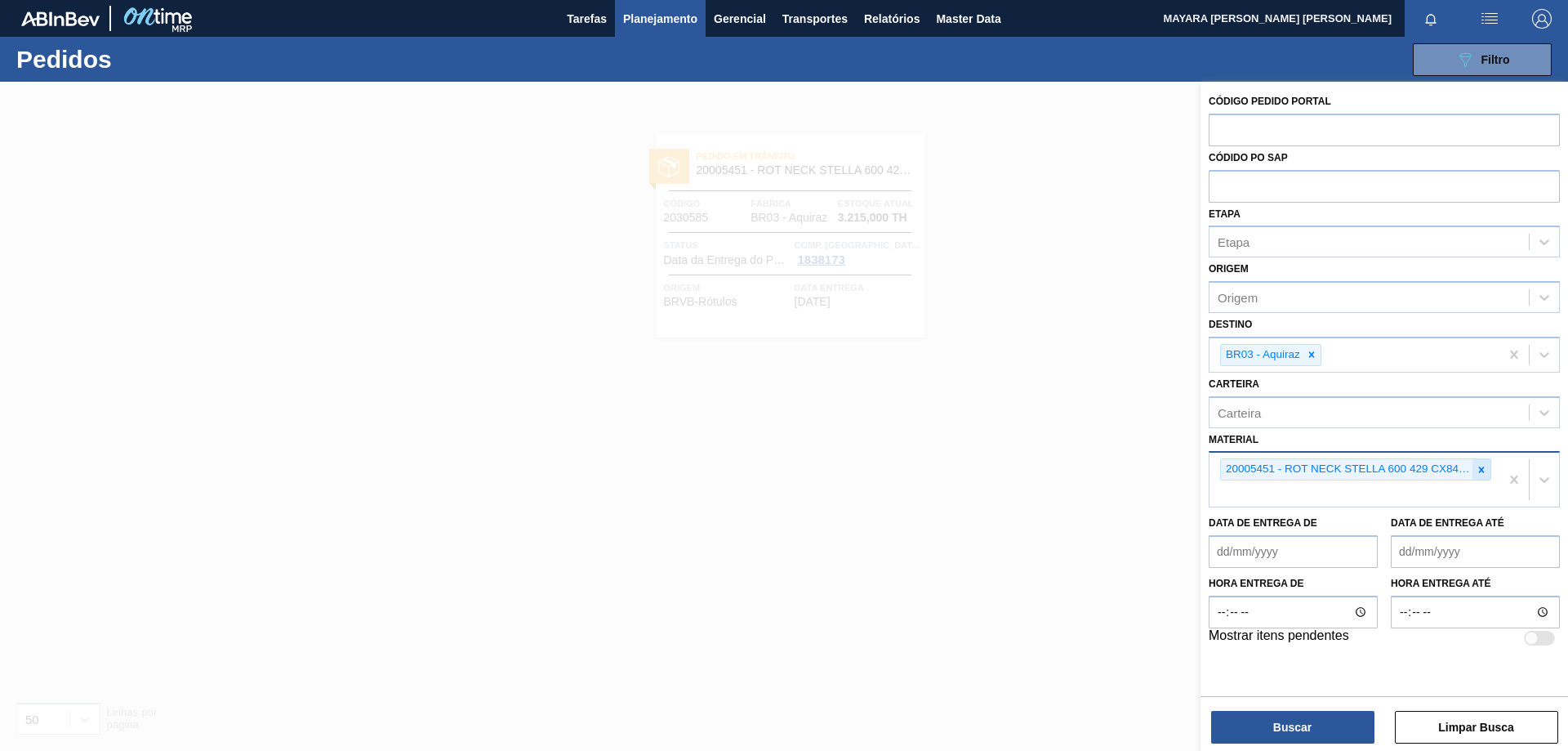
click at [1480, 471] on icon at bounding box center [1482, 469] width 6 height 6
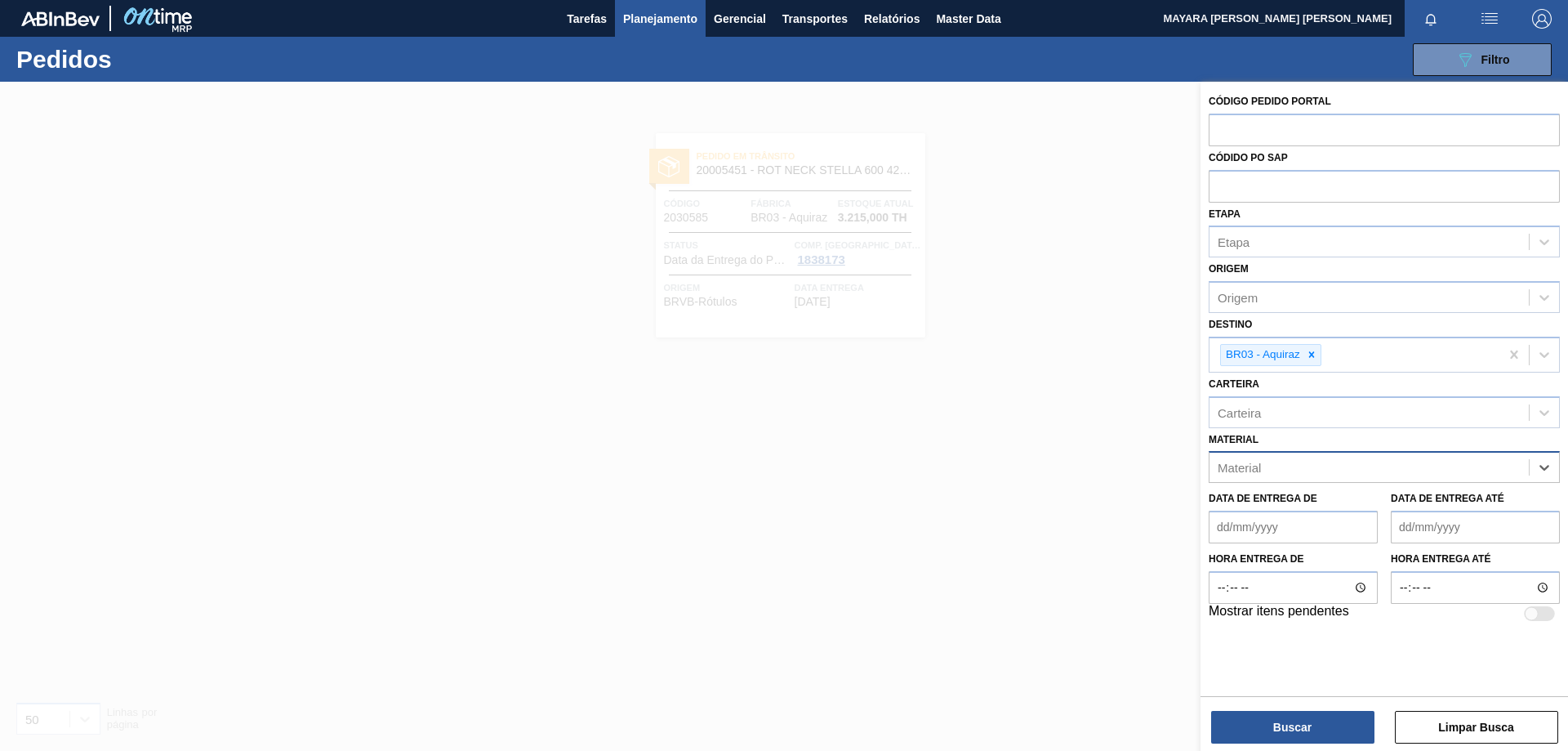
paste input "30002598"
type input "30002598"
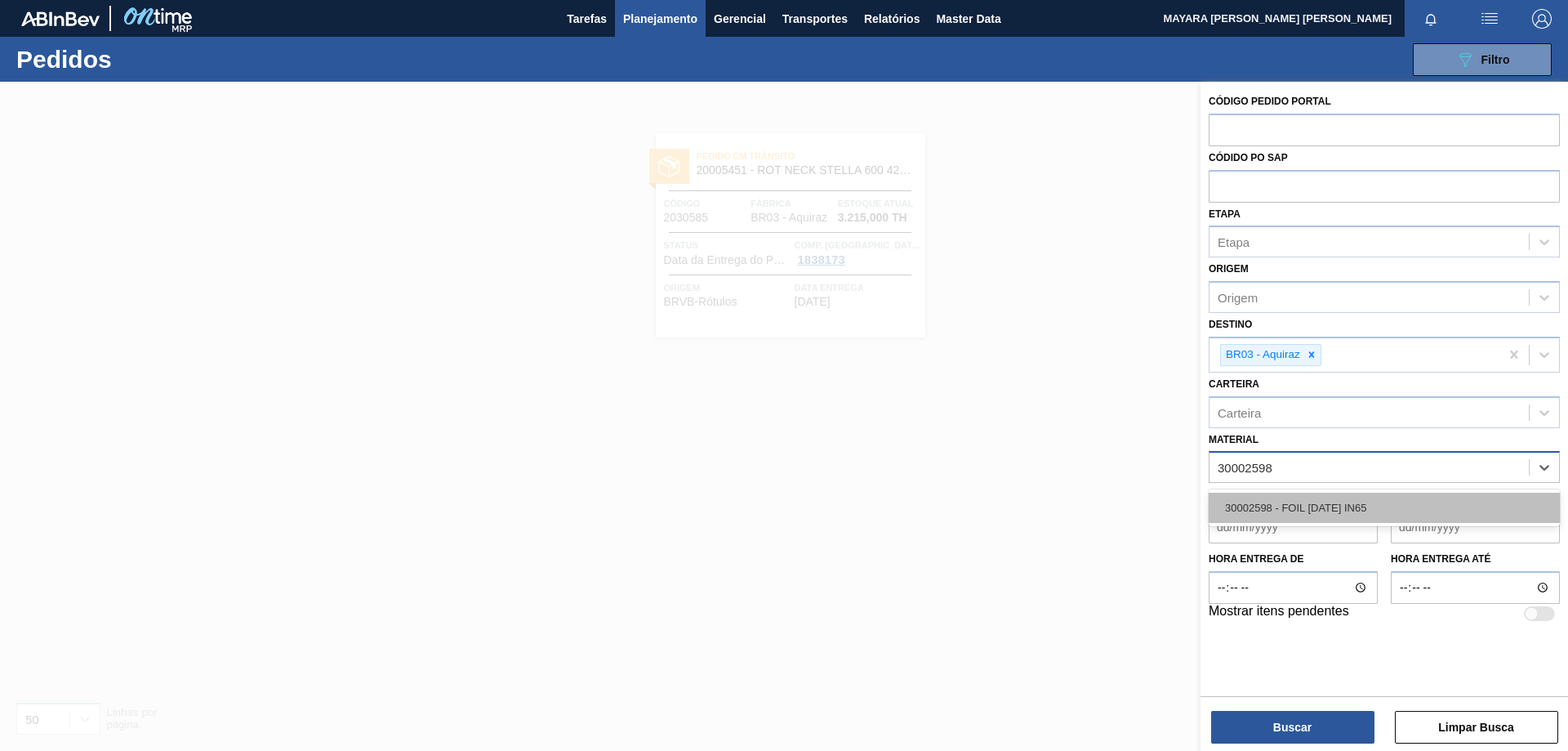
click at [1425, 512] on div "30002598 - FOIL [DATE] IN65" at bounding box center [1384, 507] width 351 height 31
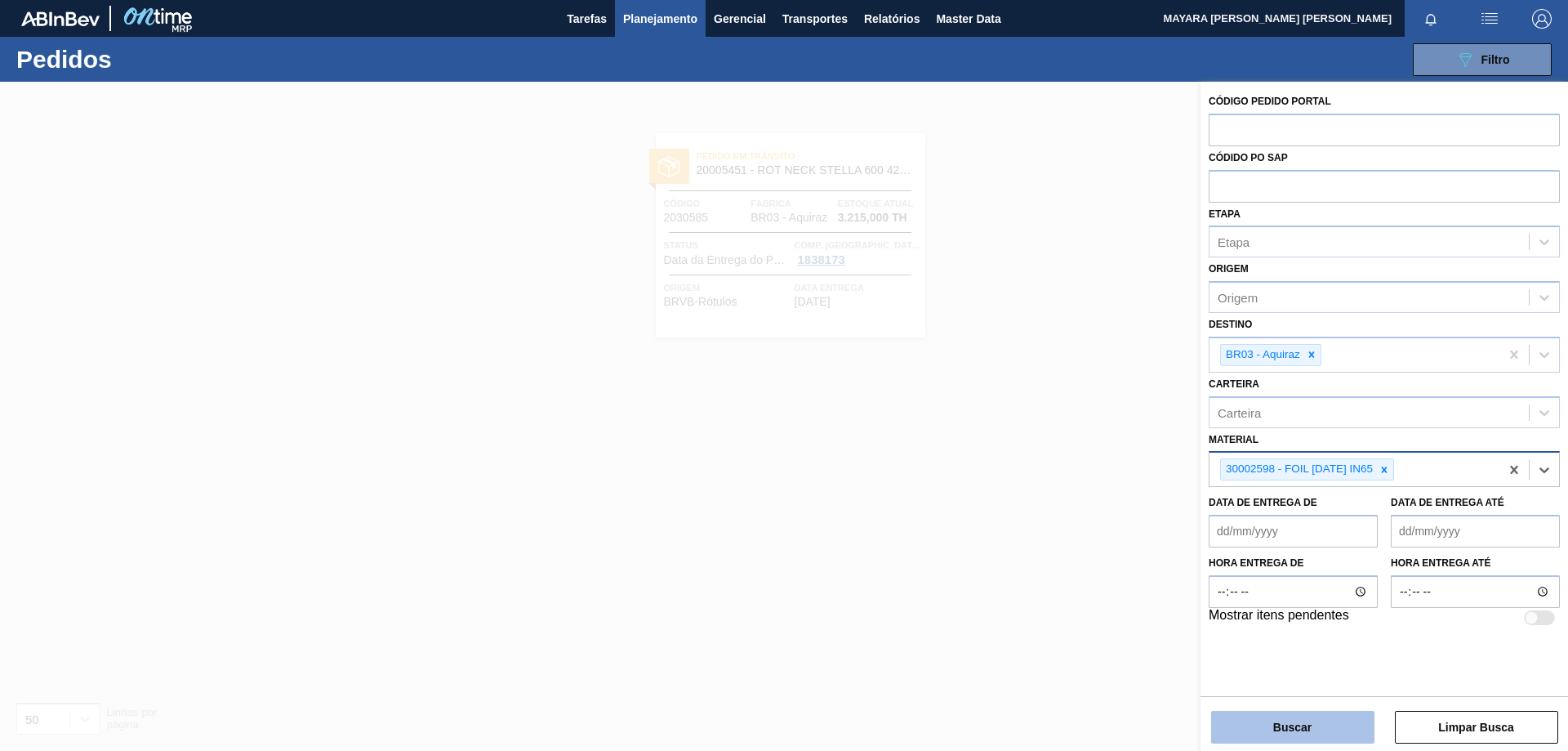
click at [1333, 724] on button "Buscar" at bounding box center [1293, 726] width 163 height 32
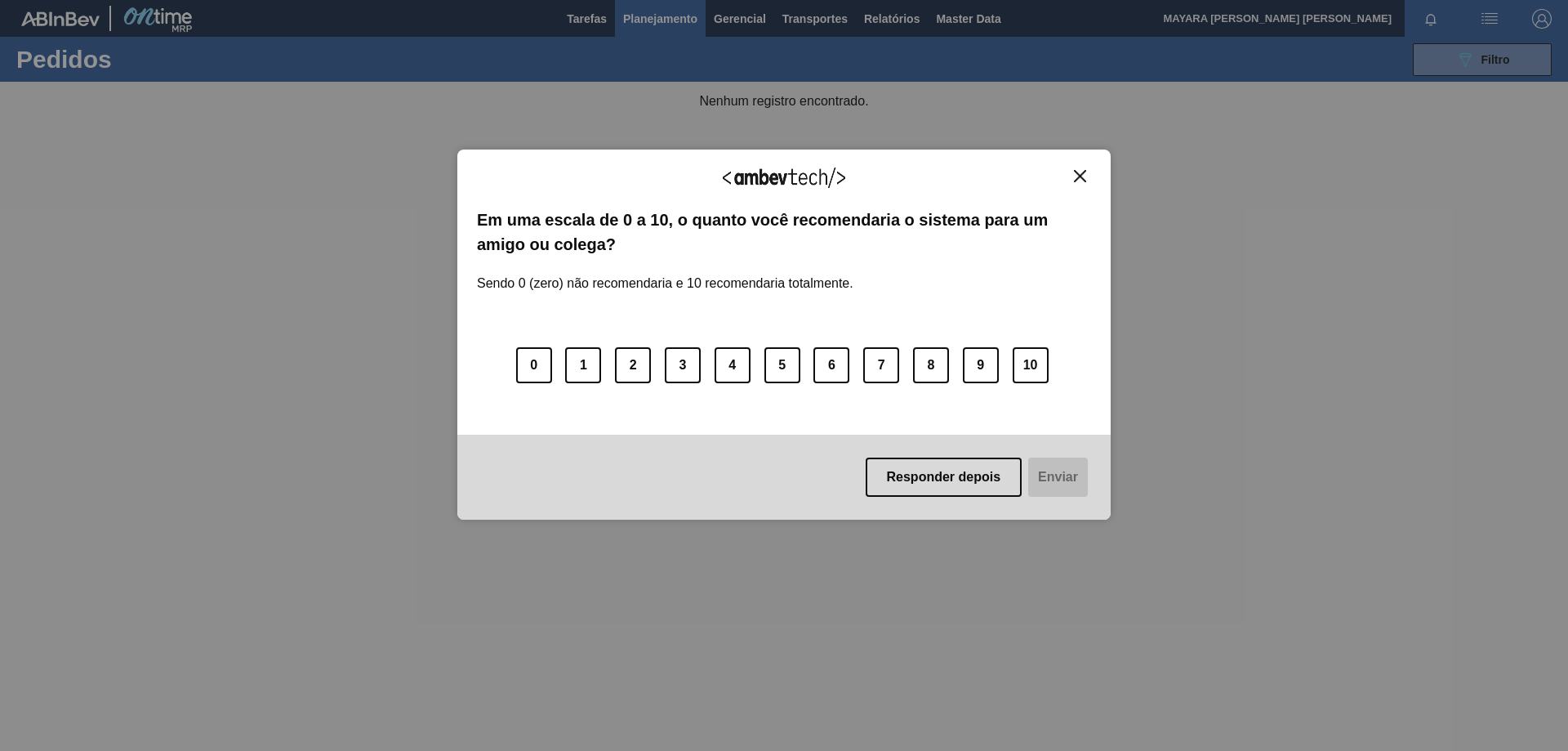
click at [1081, 175] on img "Close" at bounding box center [1079, 175] width 12 height 12
